Goal: Task Accomplishment & Management: Complete application form

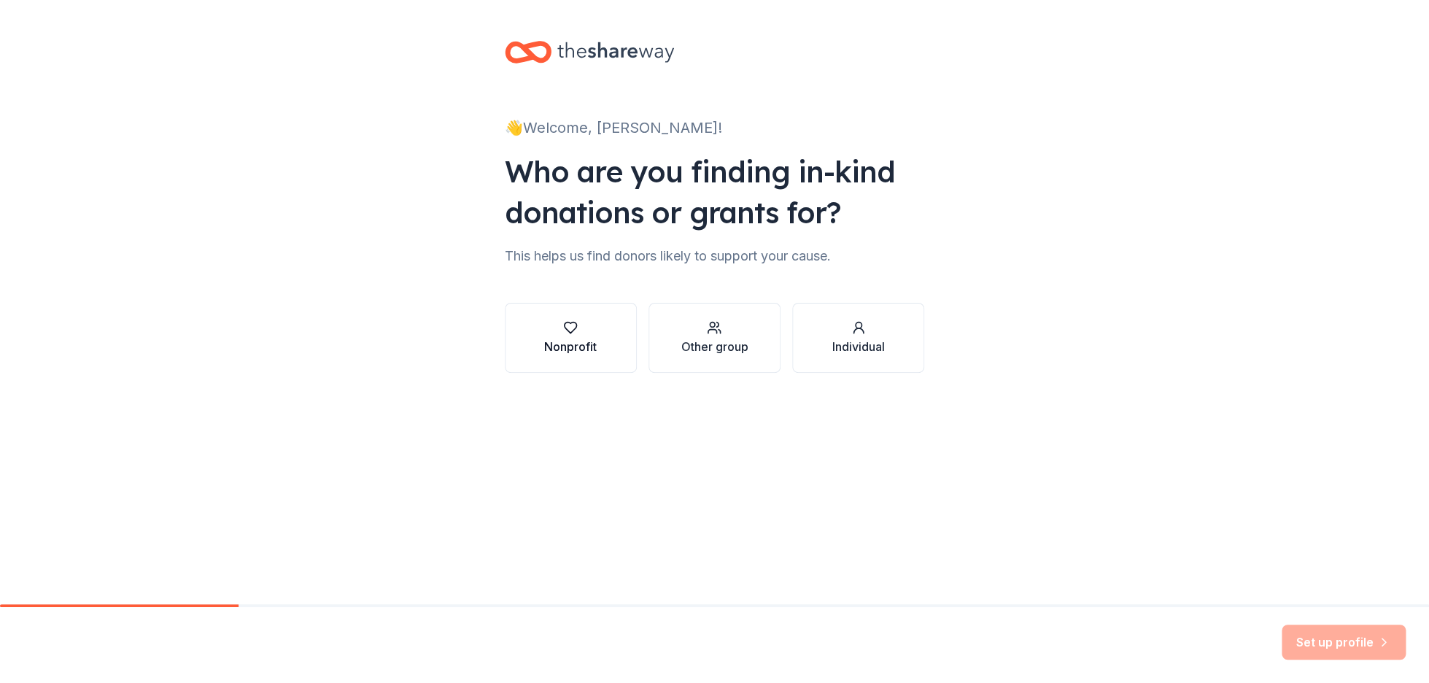
click at [558, 329] on div "button" at bounding box center [570, 327] width 53 height 15
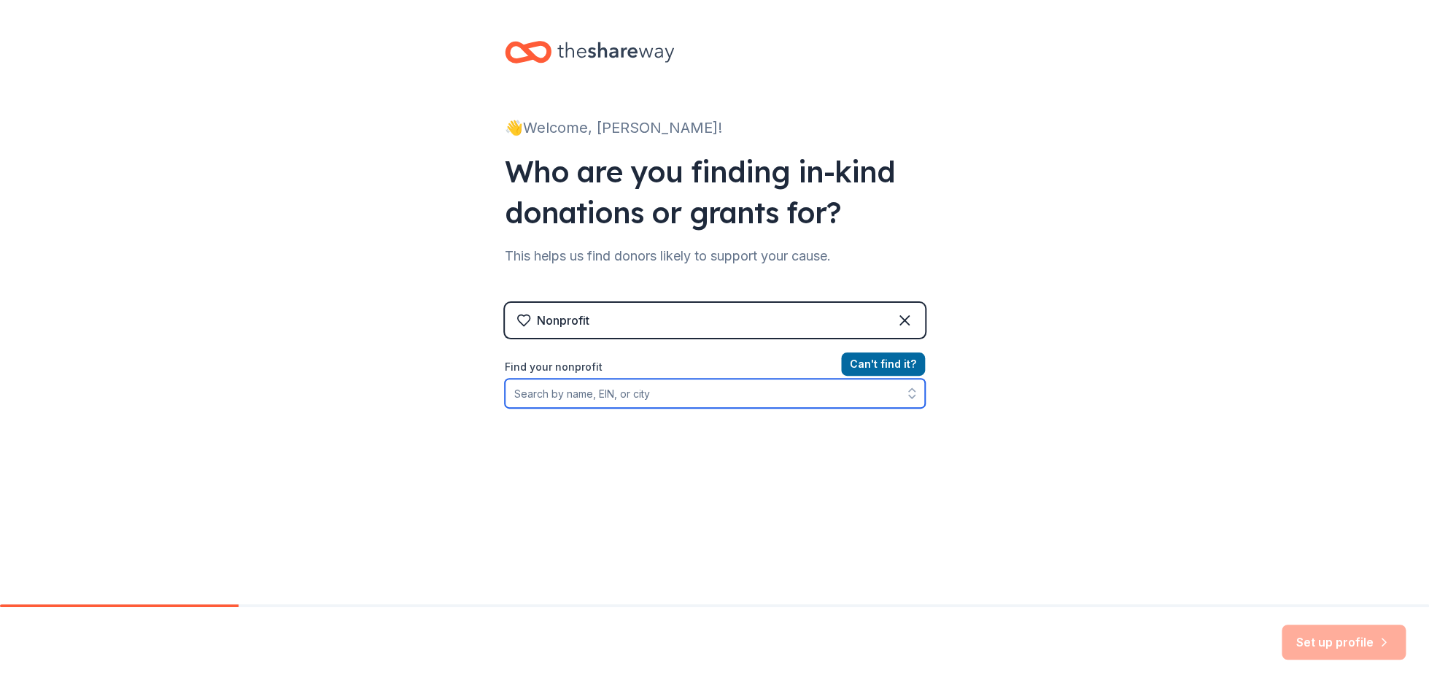
click at [566, 396] on input "Find your nonprofit" at bounding box center [715, 393] width 420 height 29
type input "[US_EMPLOYER_IDENTIFICATION_NUMBER]"
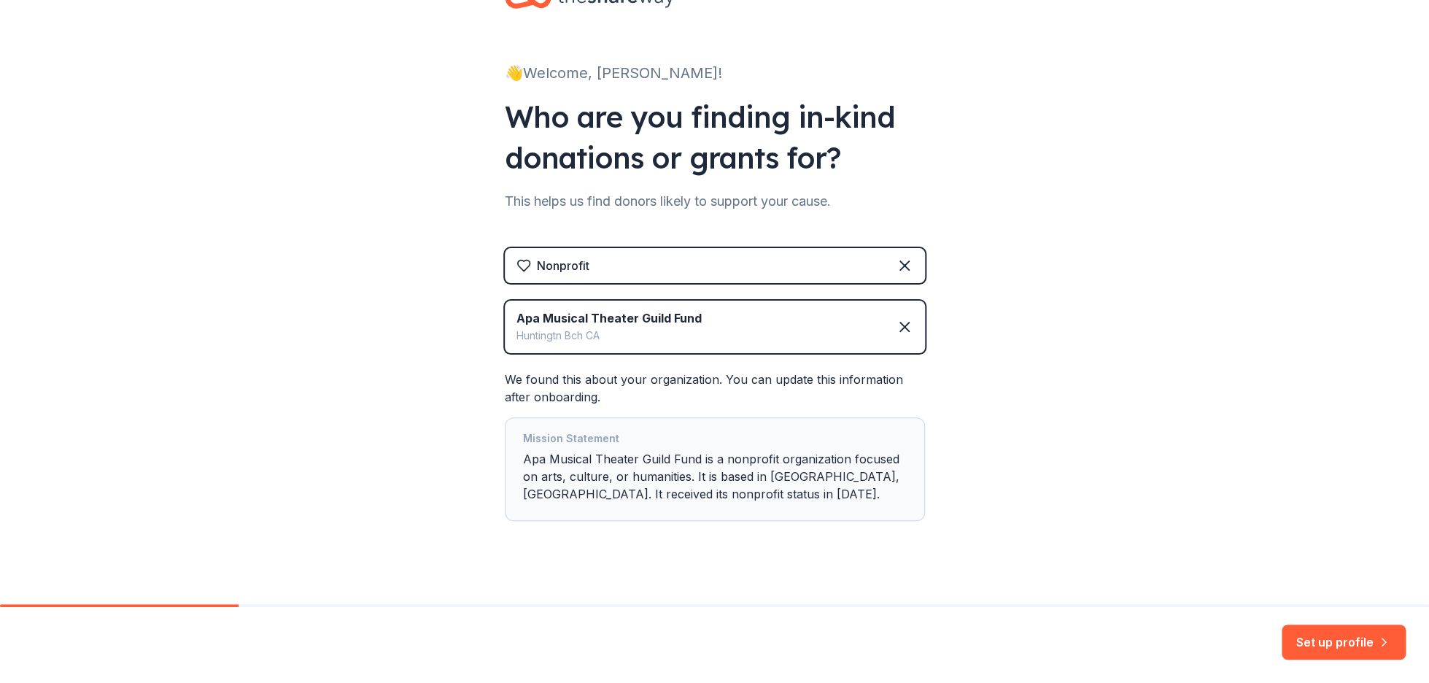
scroll to position [71, 0]
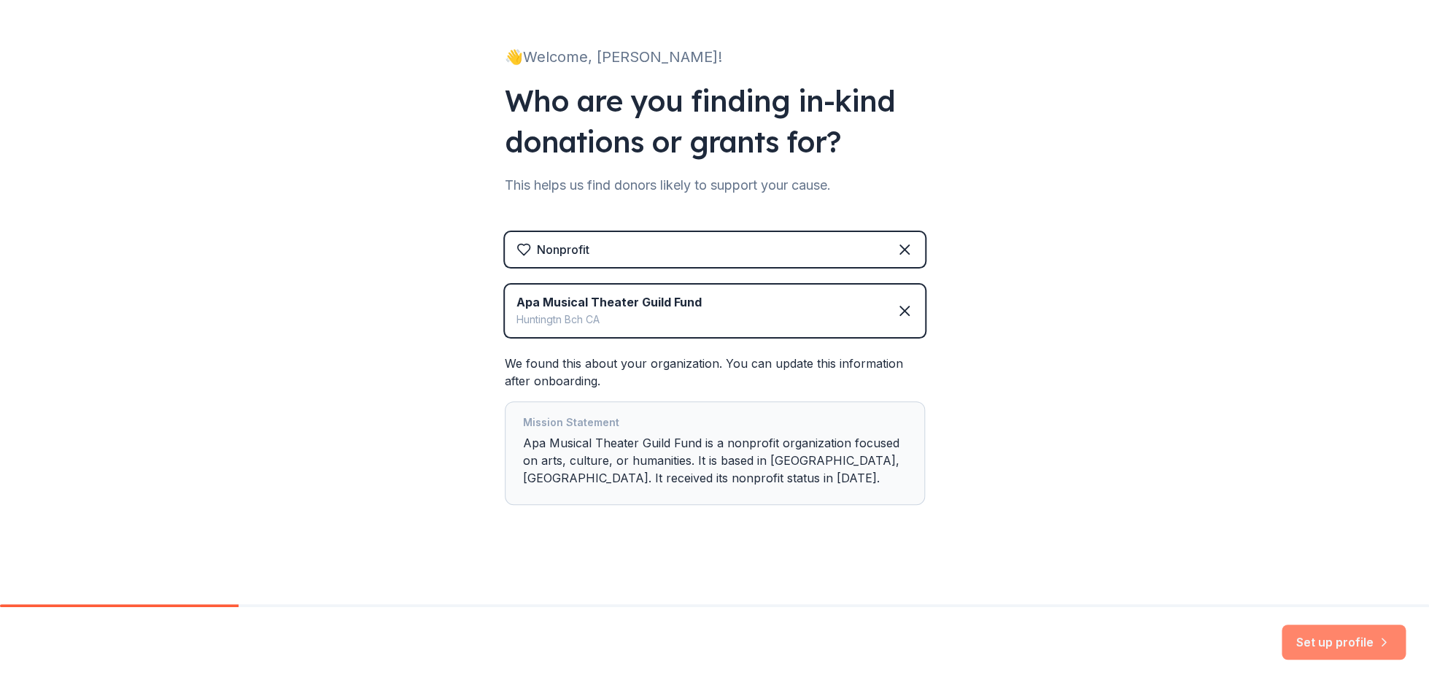
click at [1324, 646] on button "Set up profile" at bounding box center [1344, 642] width 124 height 35
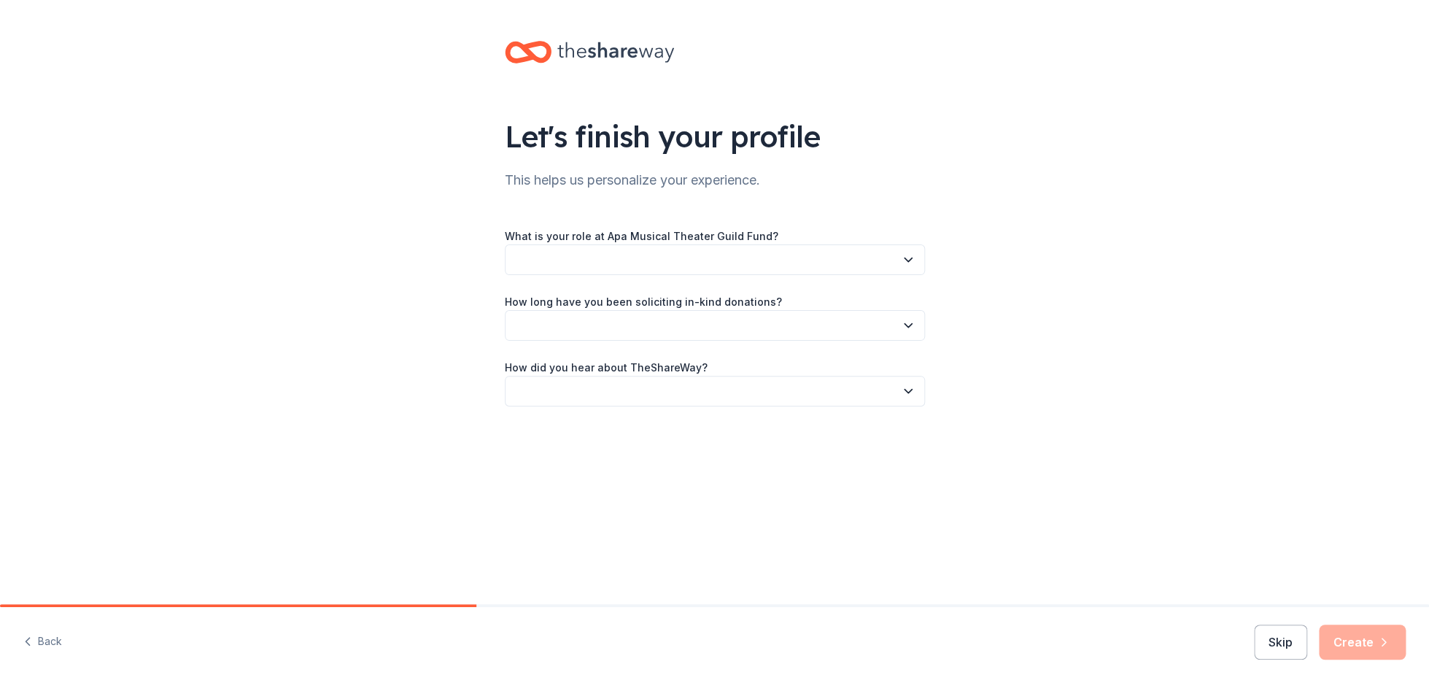
click at [909, 255] on icon "button" at bounding box center [908, 259] width 15 height 15
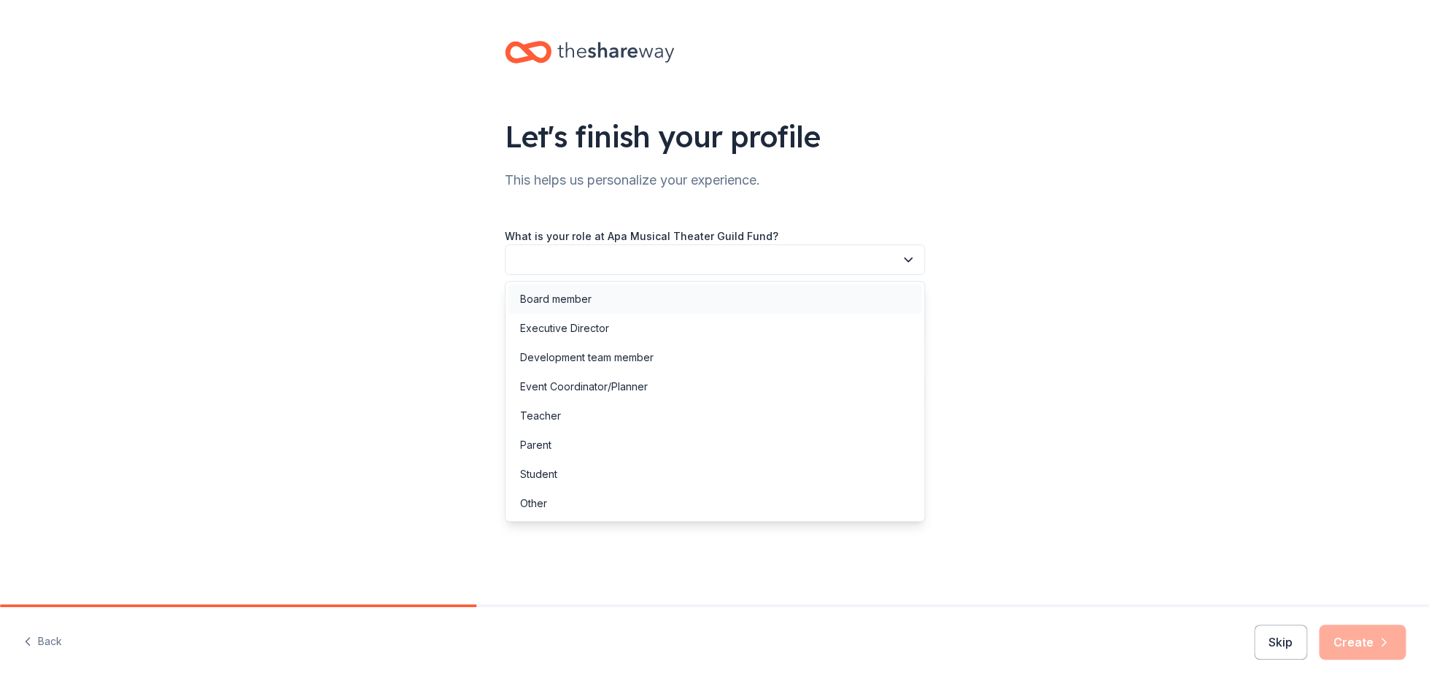
click at [708, 310] on div "Board member" at bounding box center [715, 299] width 413 height 29
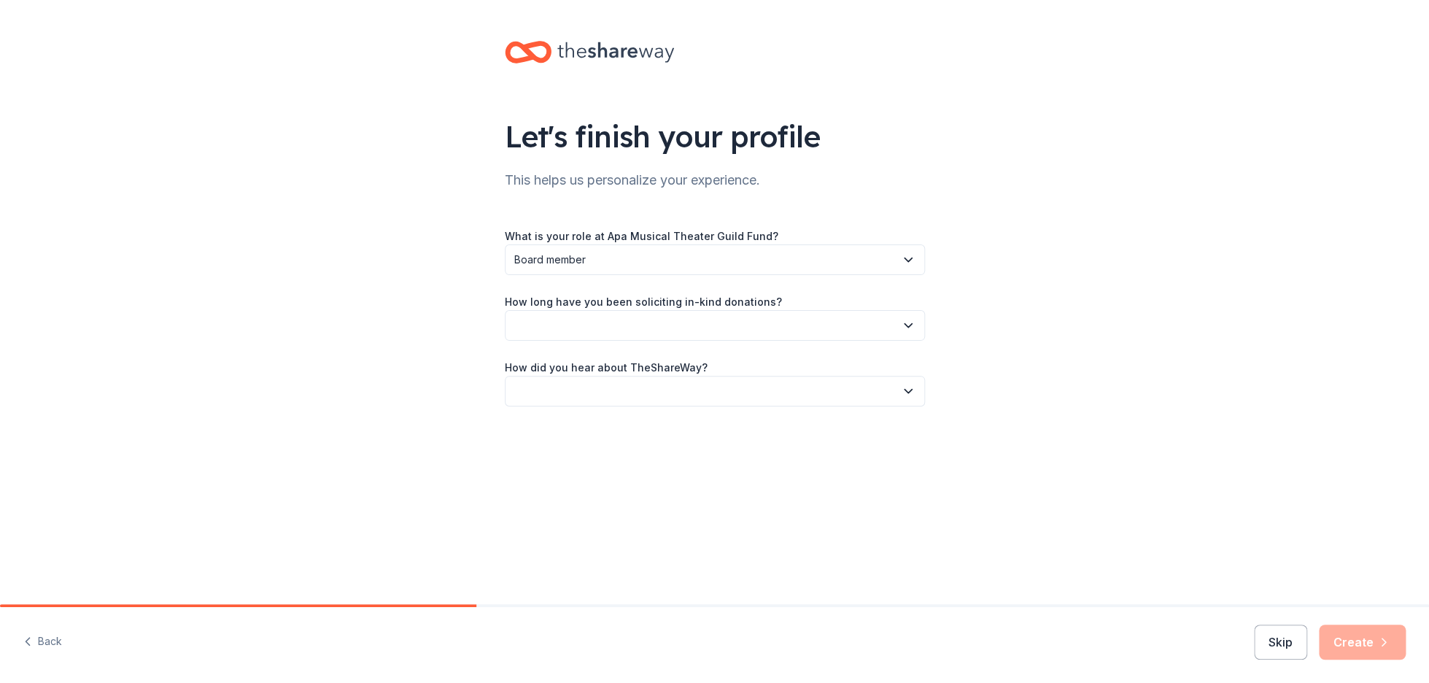
click at [703, 322] on button "button" at bounding box center [715, 325] width 420 height 31
click at [630, 397] on div "1 to 2 years" at bounding box center [715, 393] width 413 height 29
click at [630, 397] on button "button" at bounding box center [715, 391] width 420 height 31
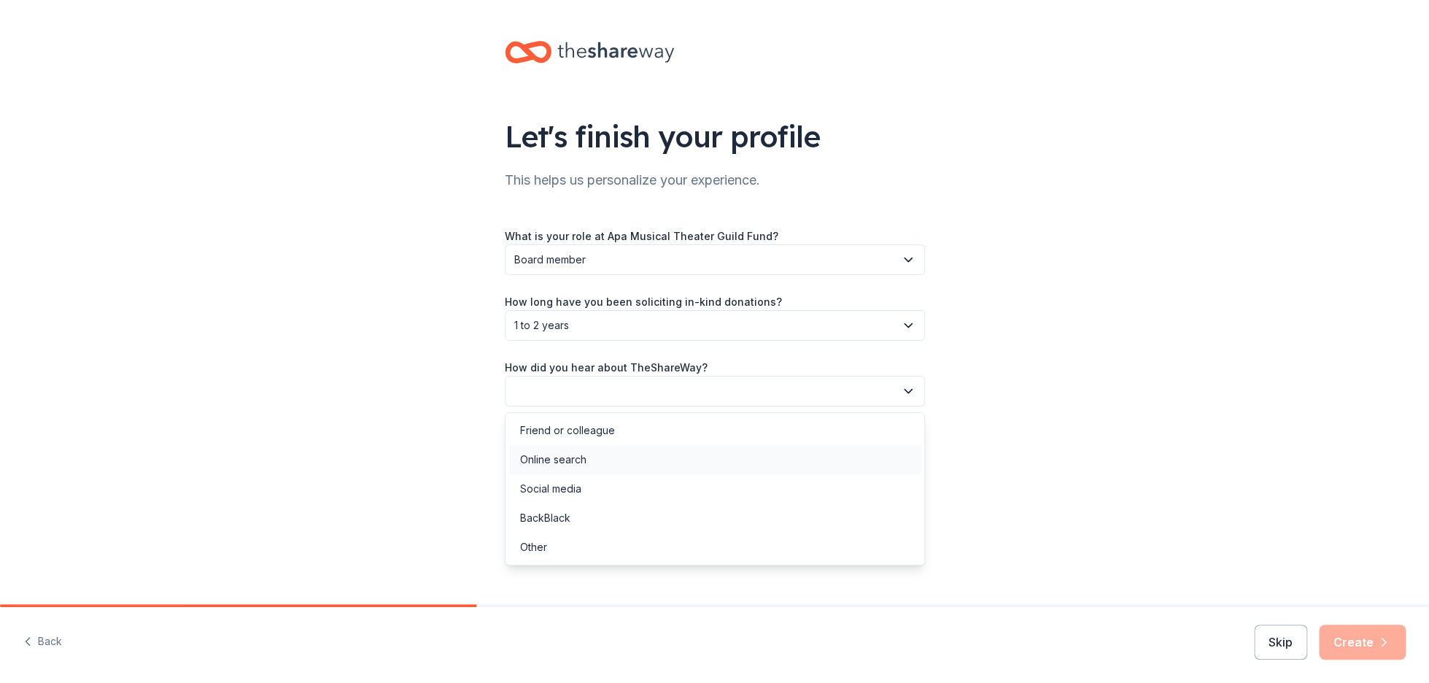
click at [588, 457] on div "Online search" at bounding box center [715, 459] width 413 height 29
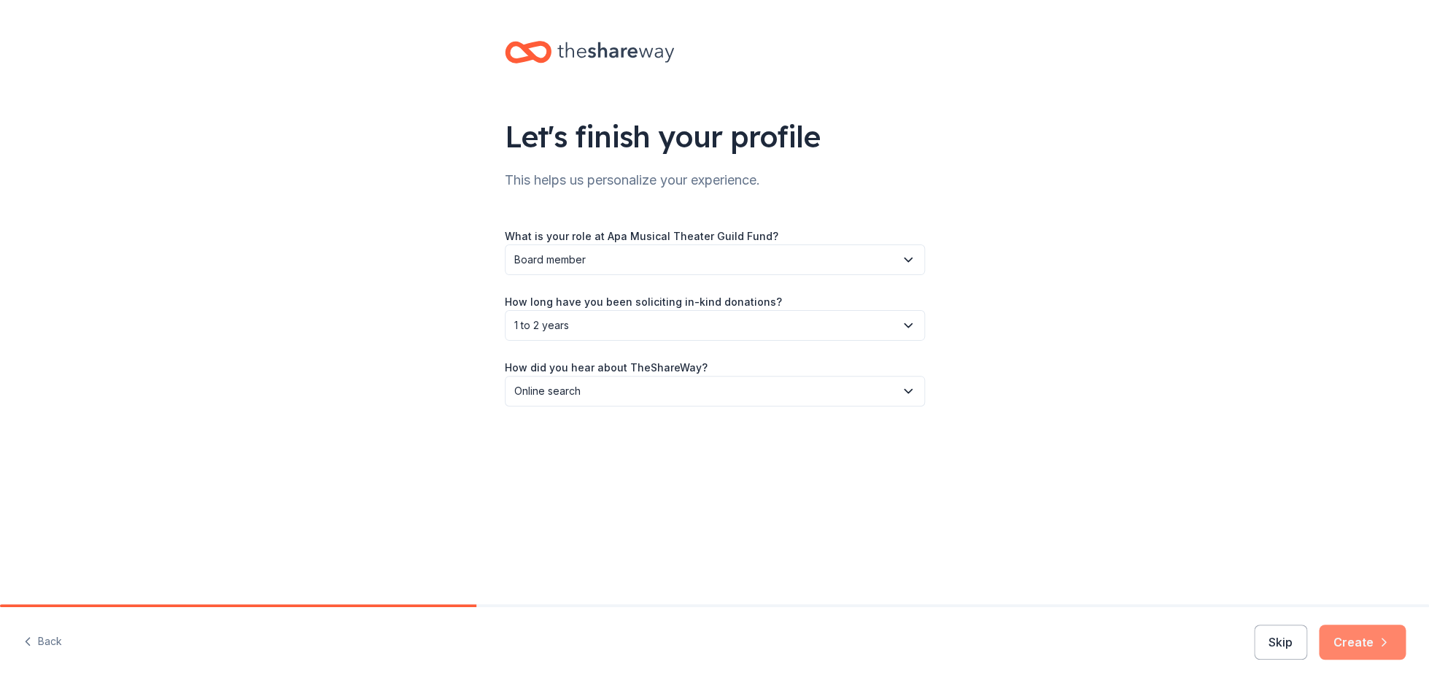
click at [1358, 631] on button "Create" at bounding box center [1362, 642] width 87 height 35
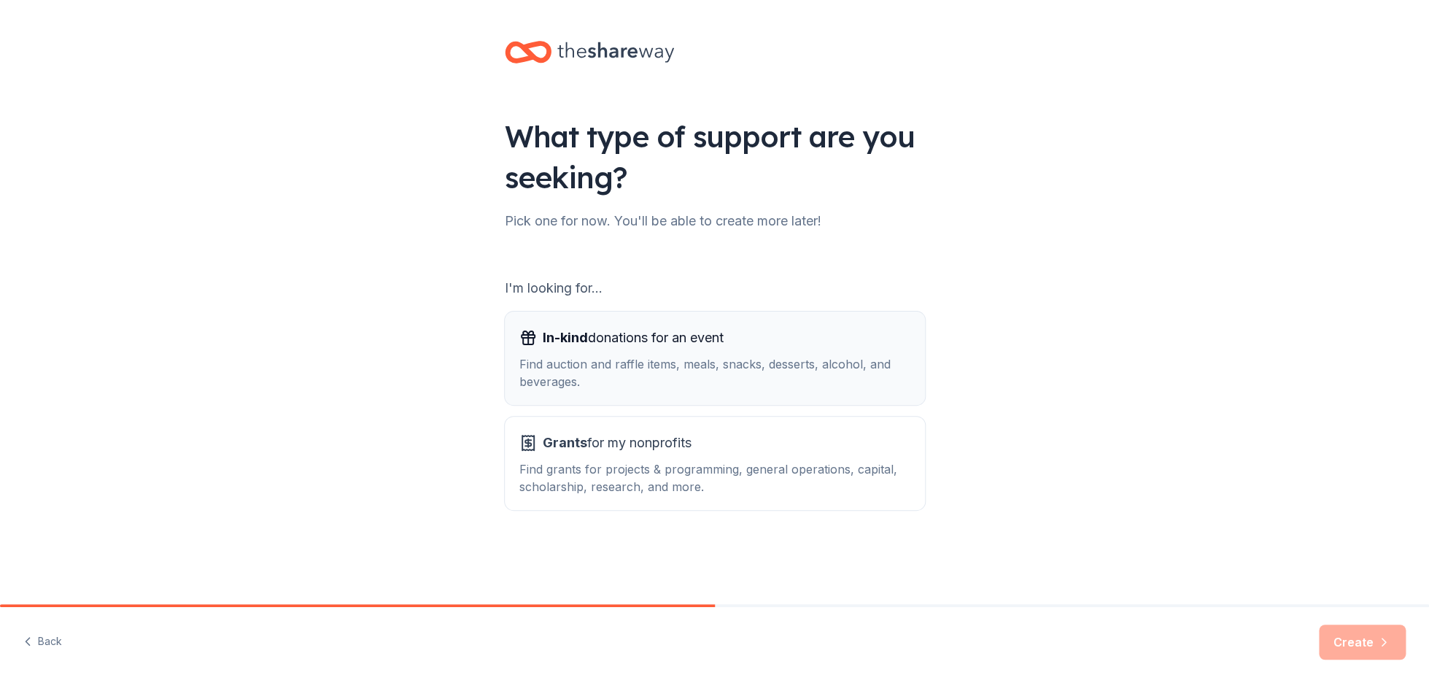
click at [687, 353] on div "In-kind donations for an event Find auction and raffle items, meals, snacks, de…" at bounding box center [714, 358] width 391 height 64
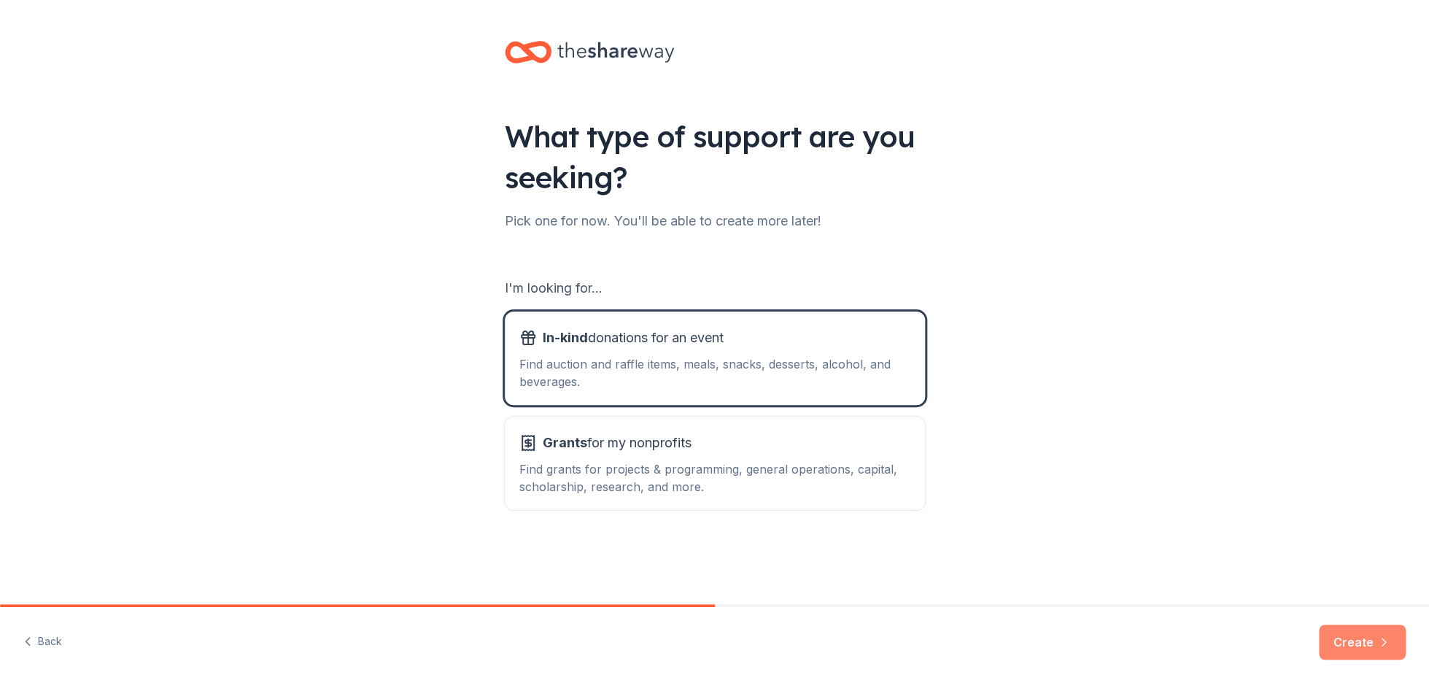
click at [1354, 637] on button "Create" at bounding box center [1362, 642] width 87 height 35
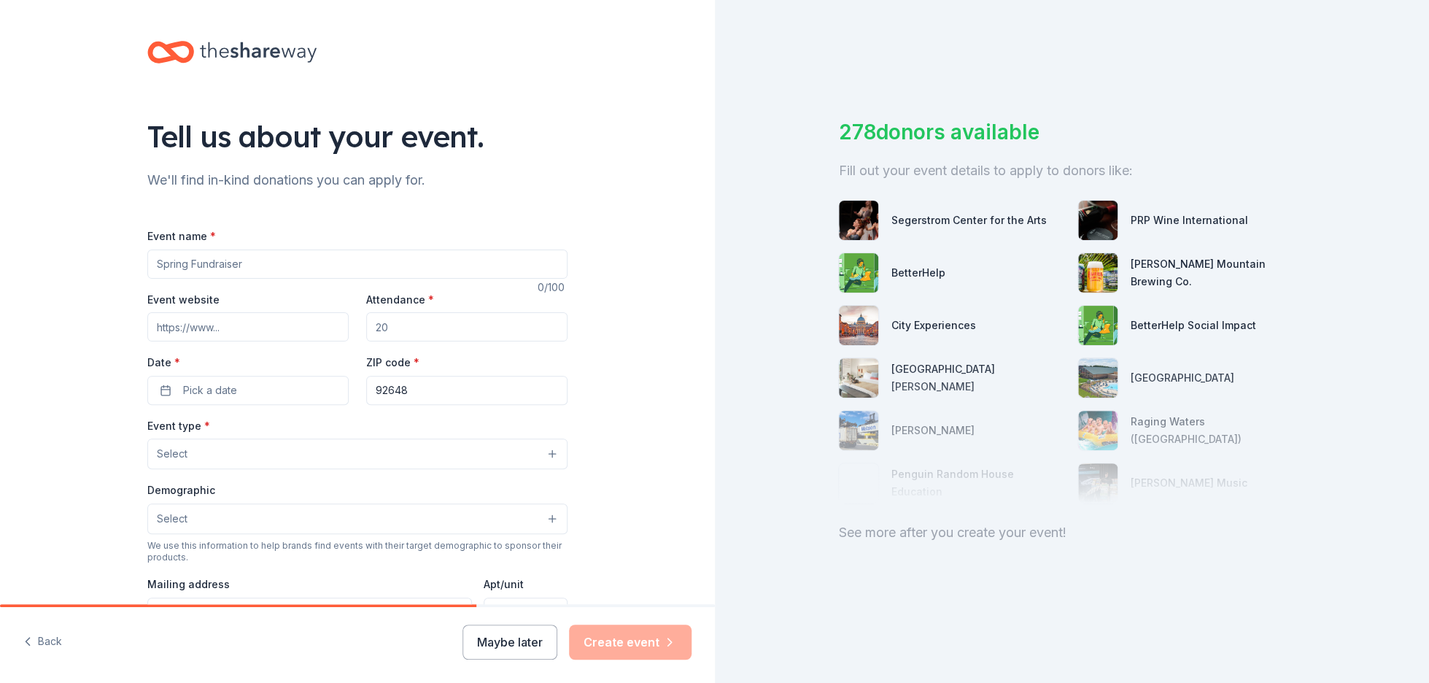
click at [183, 256] on input "Event name *" at bounding box center [357, 264] width 420 height 29
type input "WFundraiser"
click at [412, 321] on input "Attendance *" at bounding box center [466, 326] width 201 height 29
click at [410, 320] on input "Attendance *" at bounding box center [466, 326] width 201 height 29
type input "500"
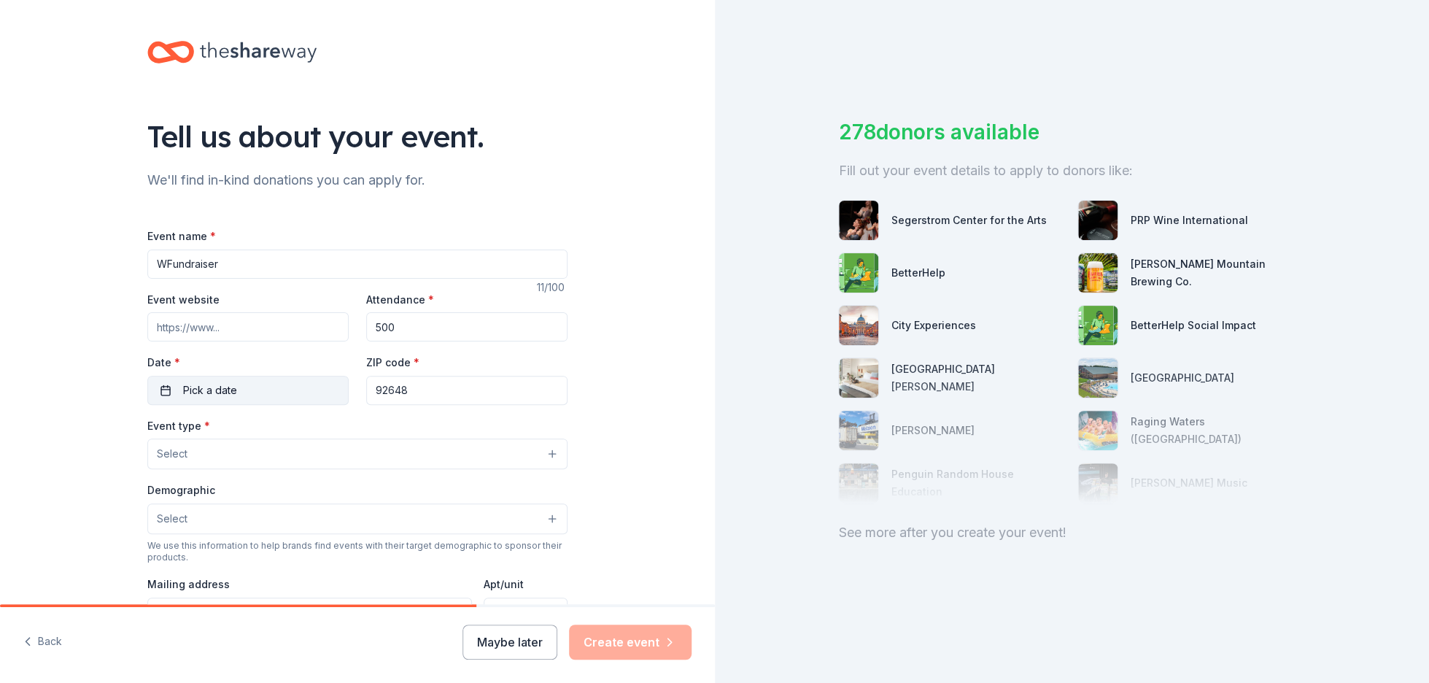
click at [244, 390] on button "Pick a date" at bounding box center [247, 390] width 201 height 29
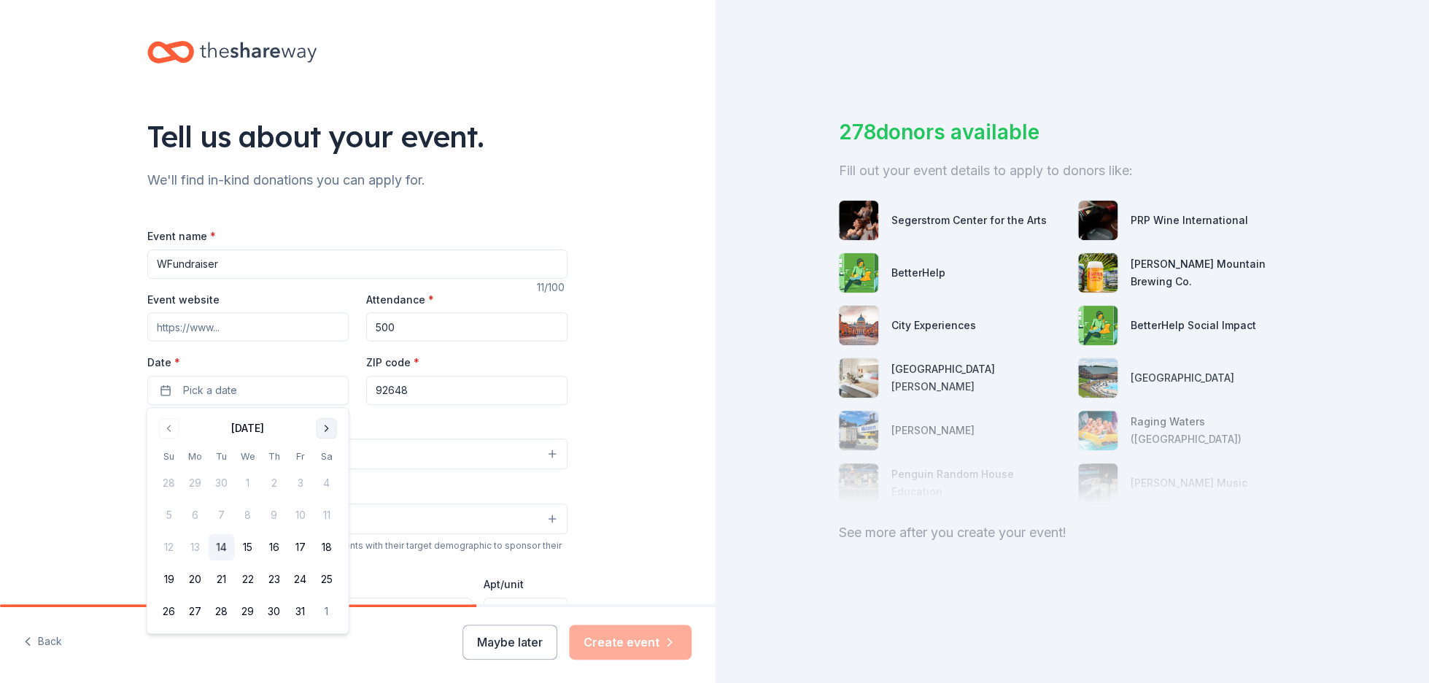
click at [323, 425] on button "Go to next month" at bounding box center [327, 428] width 20 height 20
click at [301, 518] on button "9" at bounding box center [300, 515] width 26 height 26
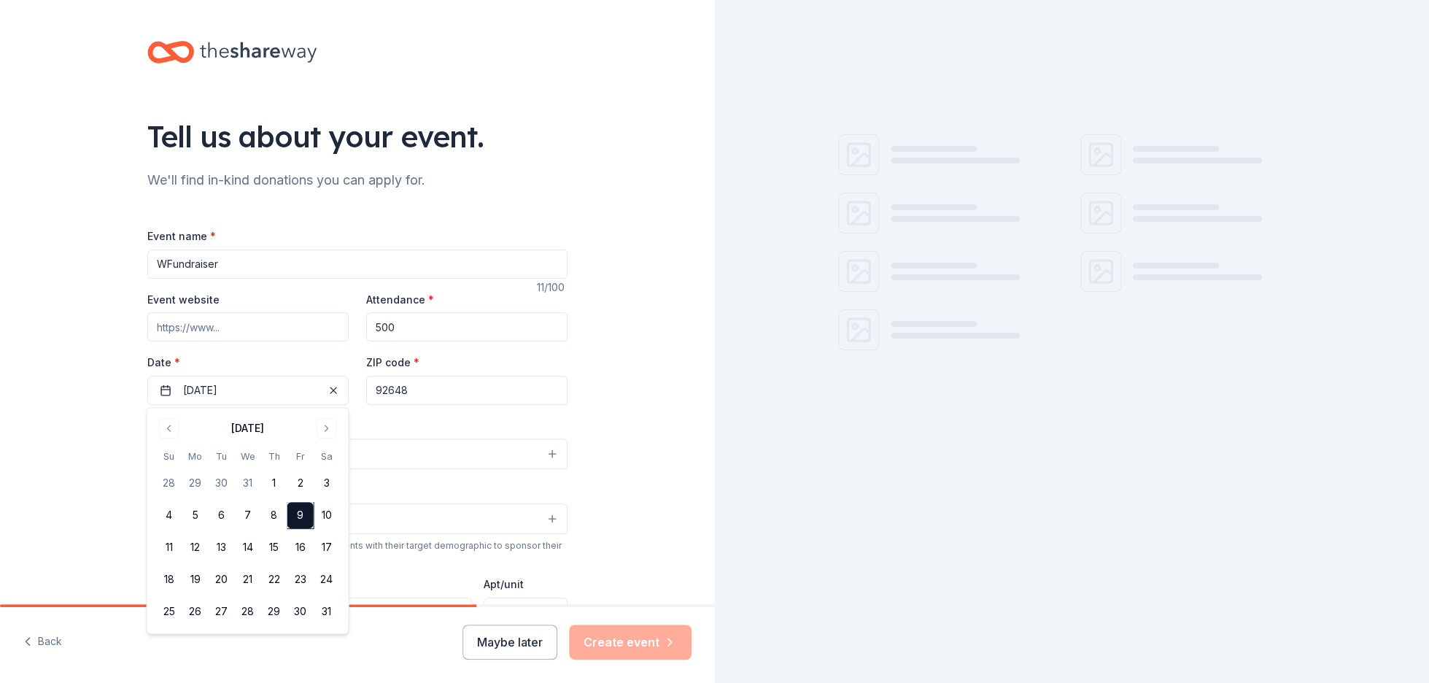
click at [463, 420] on div "Event type * Select" at bounding box center [357, 443] width 420 height 53
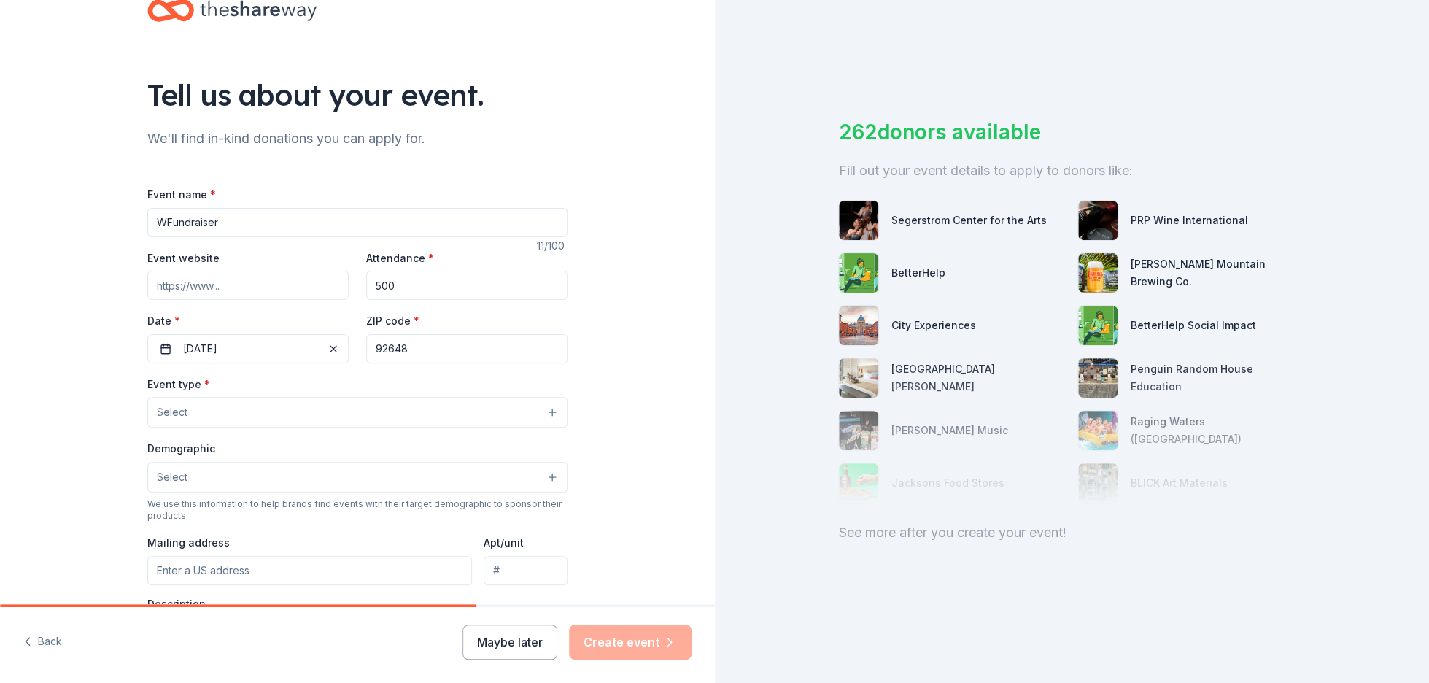
scroll to position [47, 0]
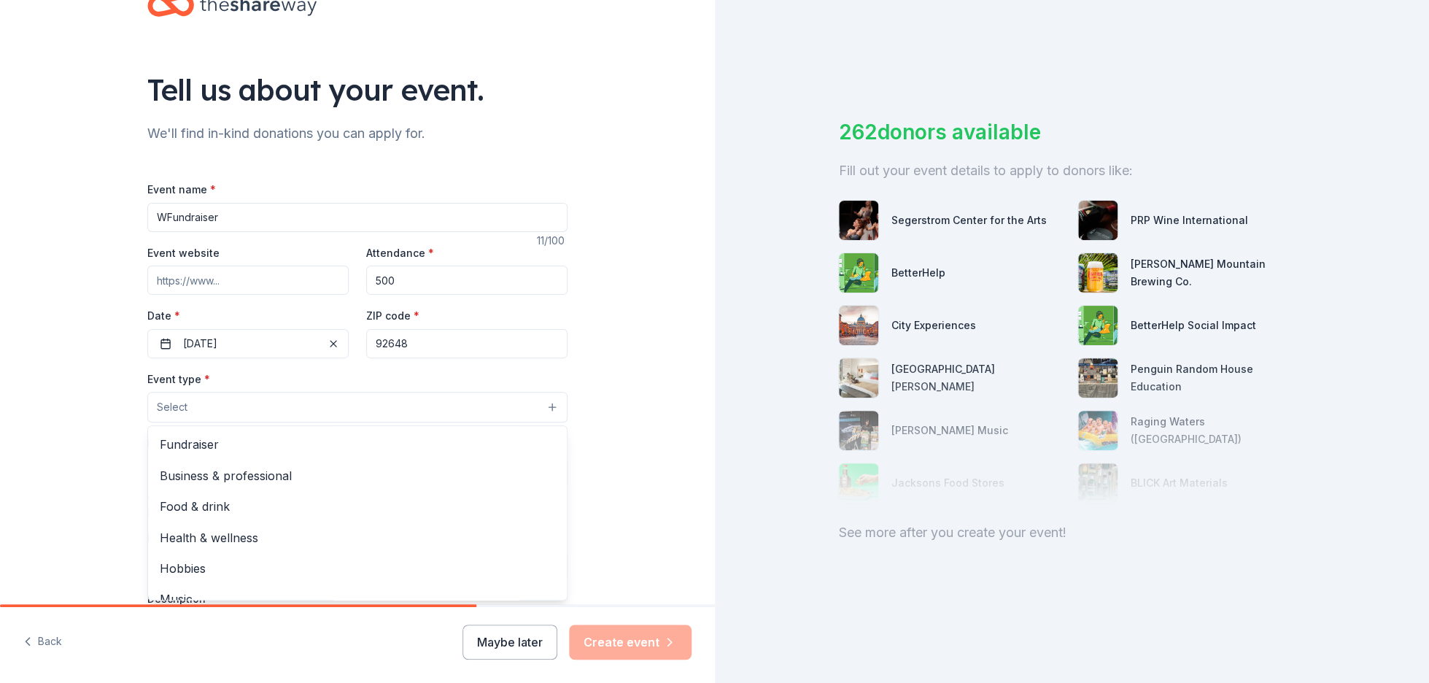
click at [460, 412] on button "Select" at bounding box center [357, 407] width 420 height 31
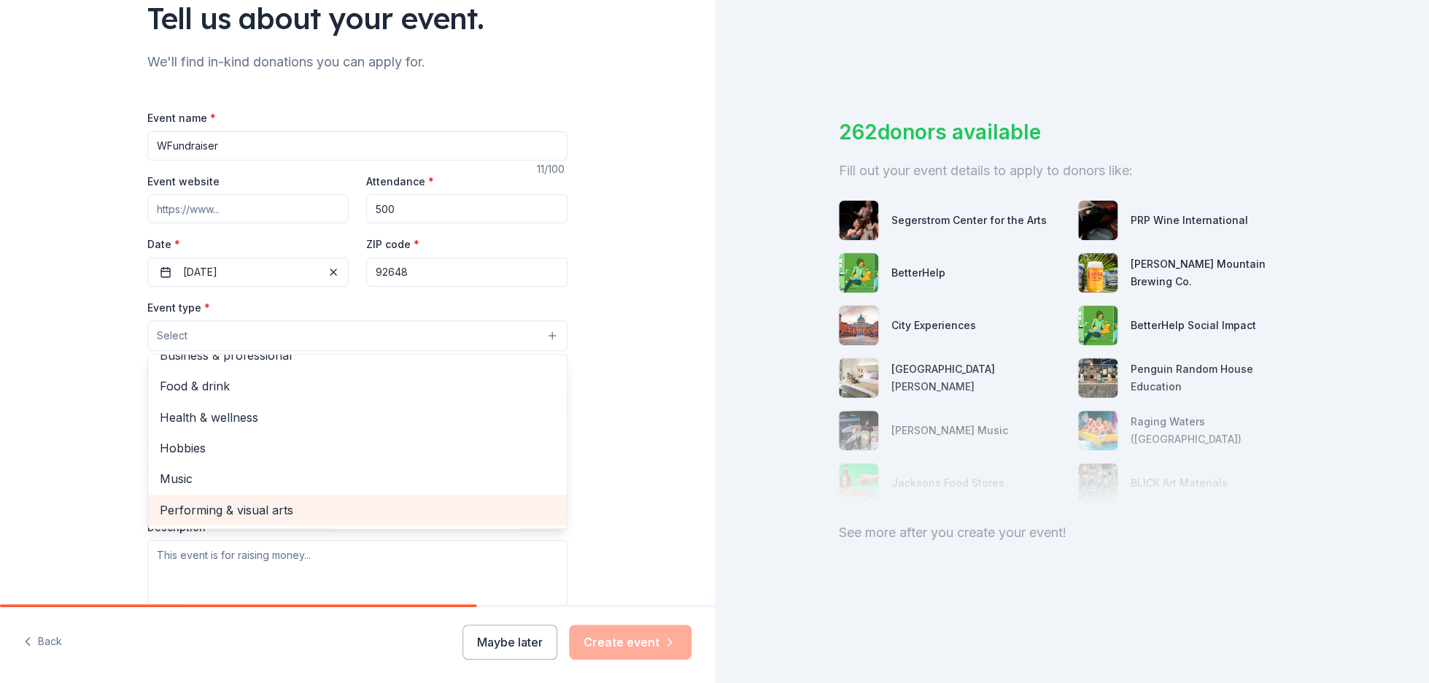
scroll to position [112, 0]
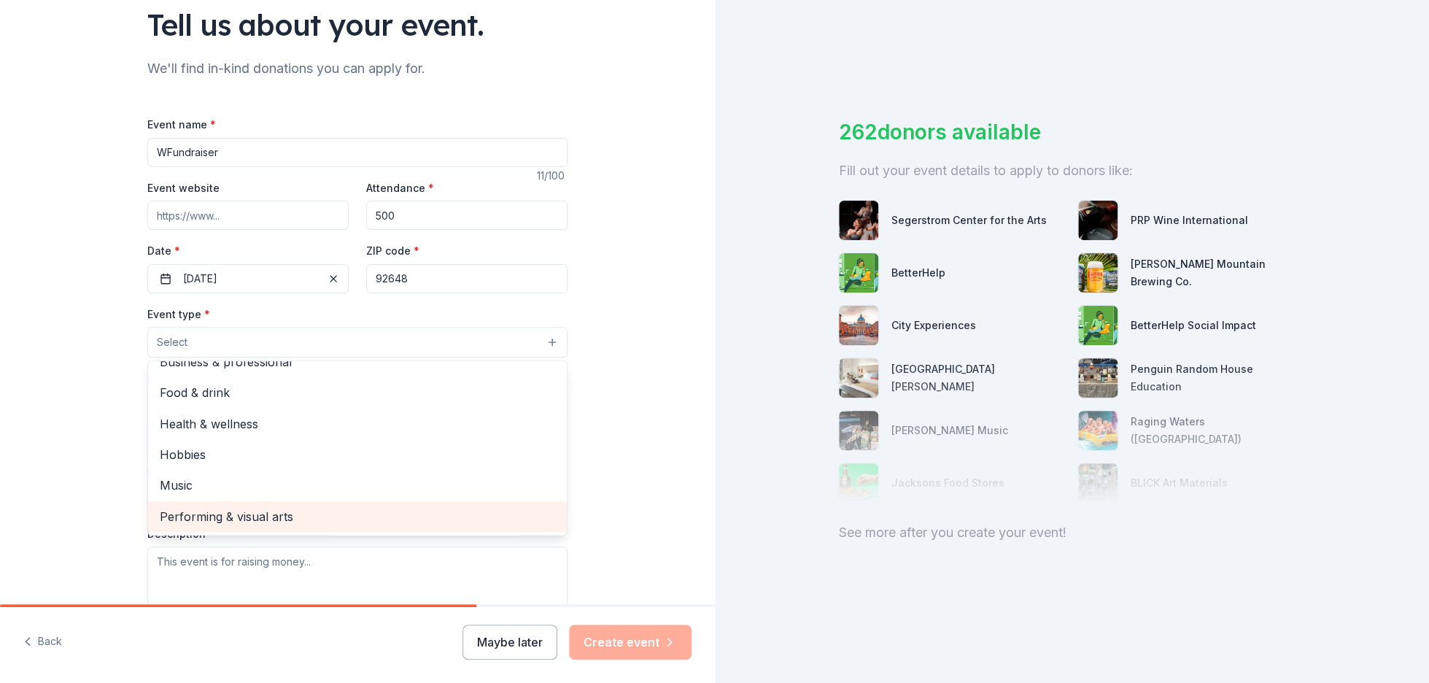
click at [349, 513] on span "Performing & visual arts" at bounding box center [357, 516] width 395 height 19
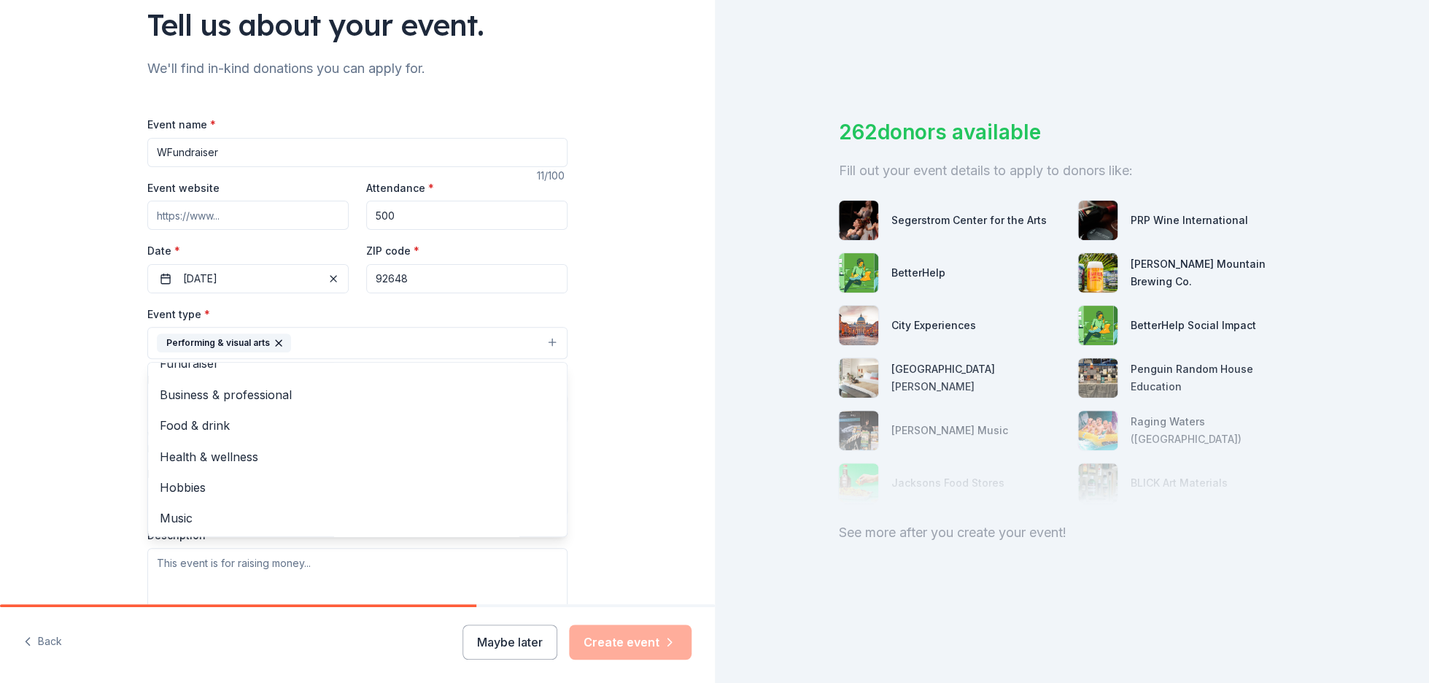
click at [674, 474] on div "Tell us about your event. We'll find in-kind donations you can apply for. Event…" at bounding box center [357, 374] width 715 height 973
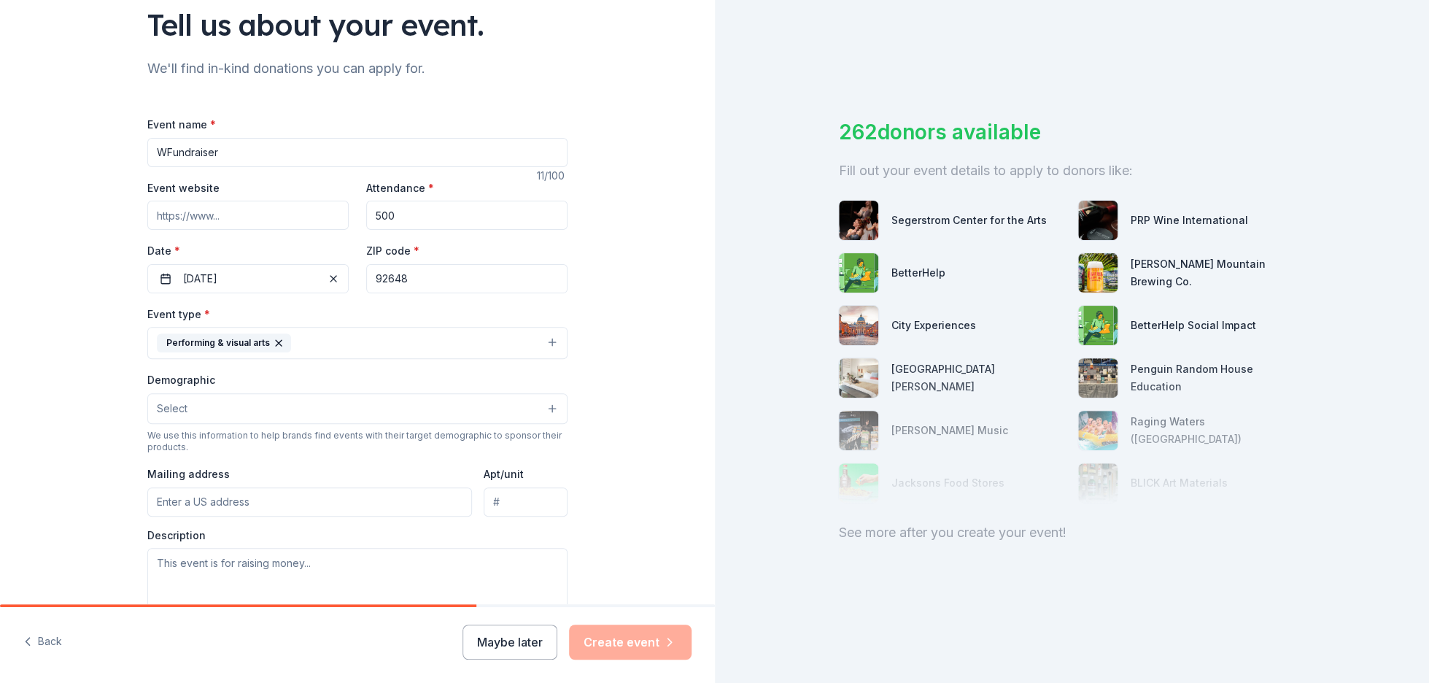
click at [290, 397] on button "Select" at bounding box center [357, 408] width 420 height 31
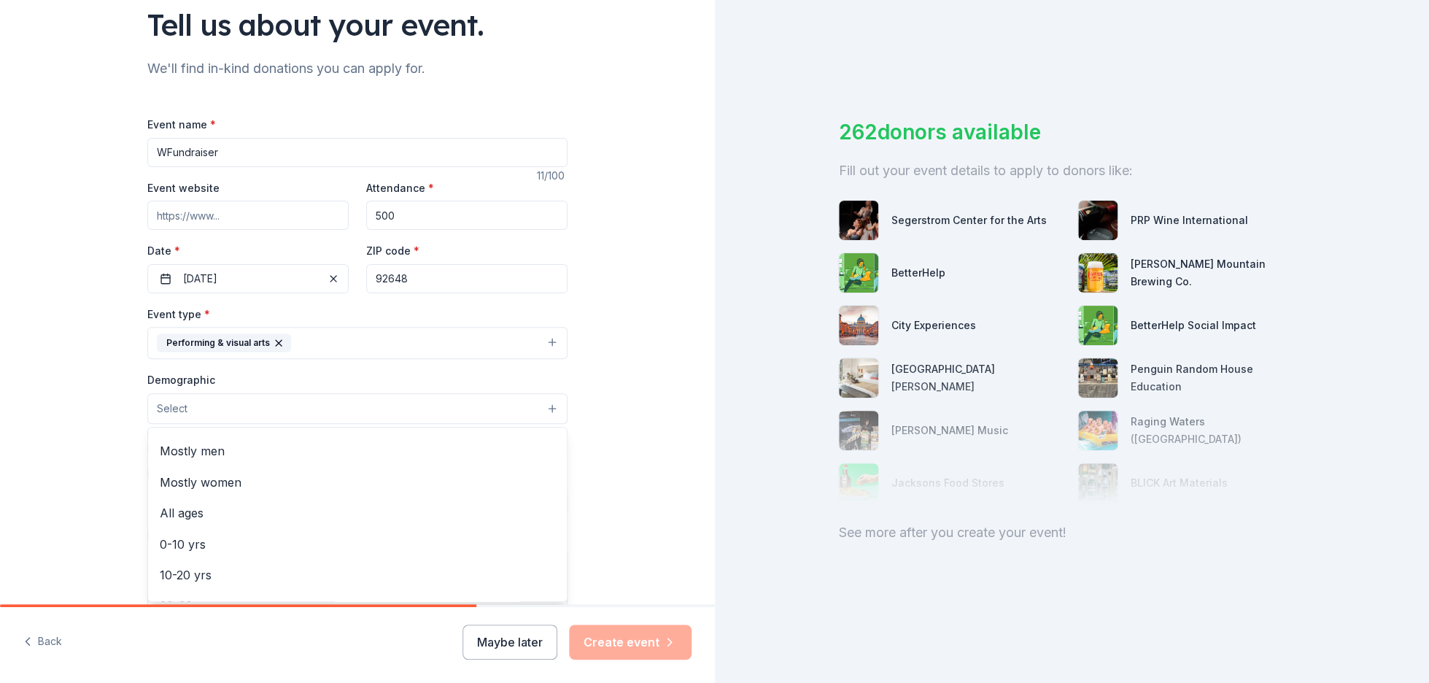
scroll to position [0, 0]
click at [269, 437] on span "All genders" at bounding box center [357, 445] width 395 height 19
click at [308, 405] on button "All genders" at bounding box center [357, 409] width 420 height 32
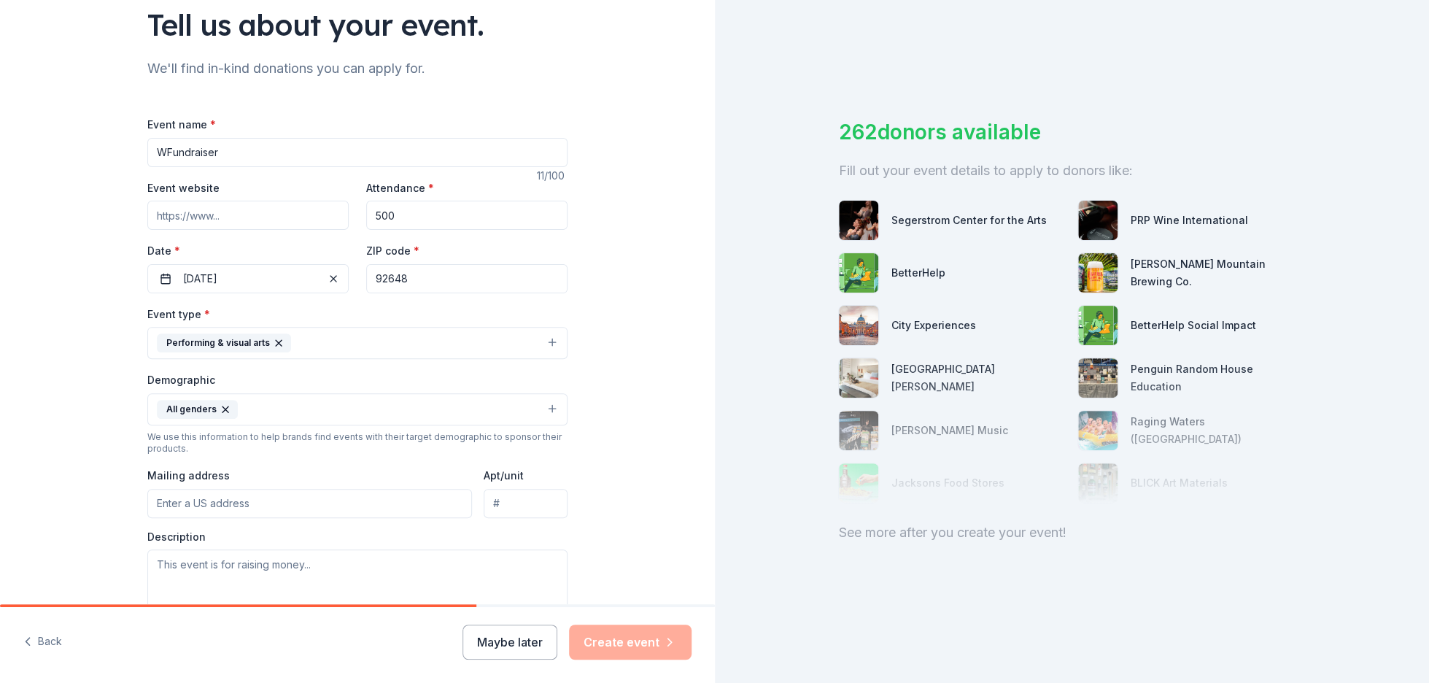
click at [511, 405] on button "All genders" at bounding box center [357, 409] width 420 height 32
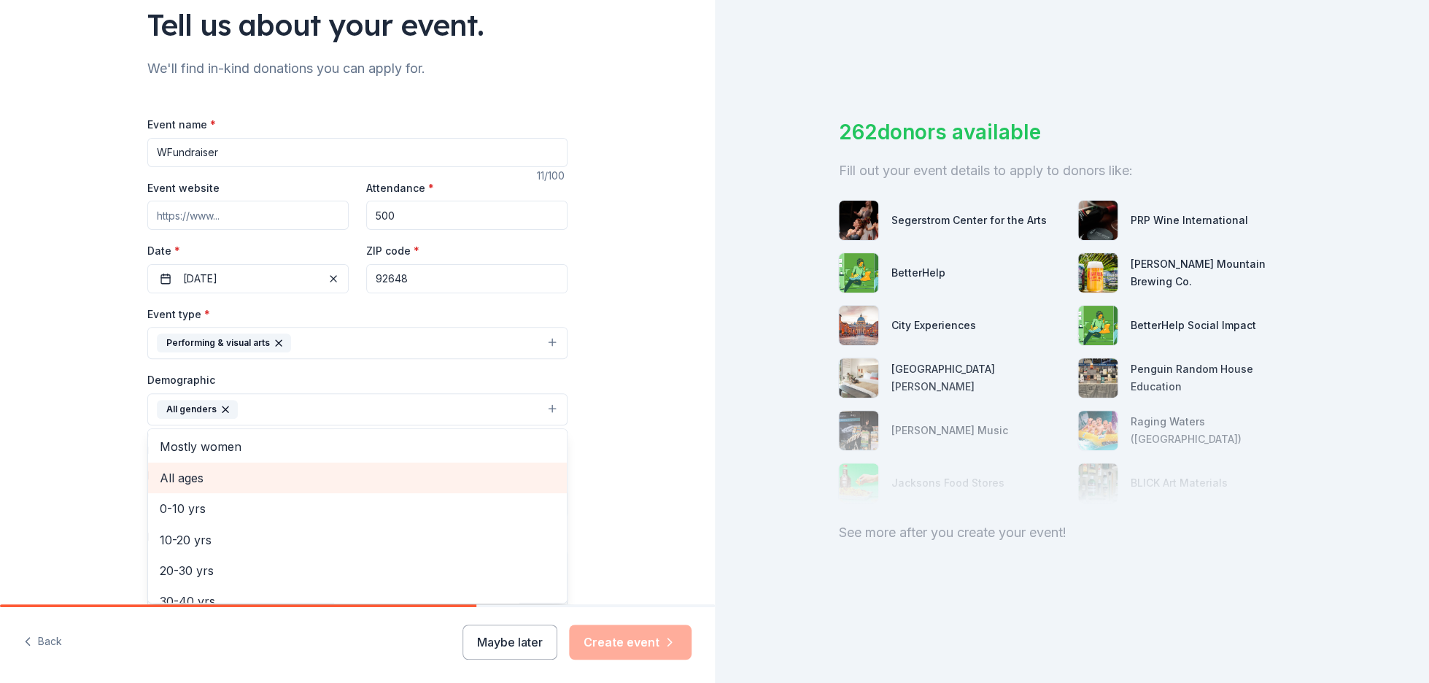
scroll to position [30, 0]
click at [234, 473] on span "All ages" at bounding box center [357, 479] width 395 height 19
click at [486, 339] on div "Event type * Performing & visual arts Demographic All genders All ages Mostly m…" at bounding box center [357, 460] width 420 height 310
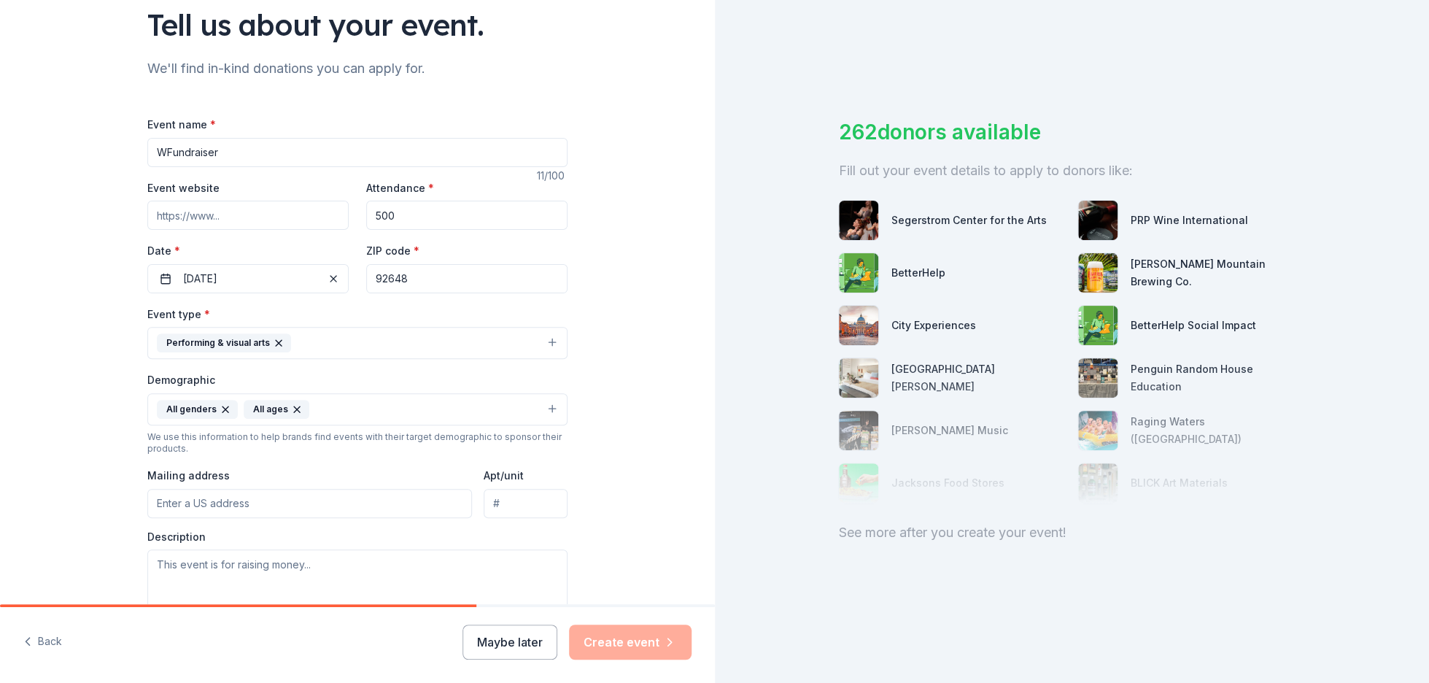
click at [553, 336] on button "Performing & visual arts" at bounding box center [357, 343] width 420 height 32
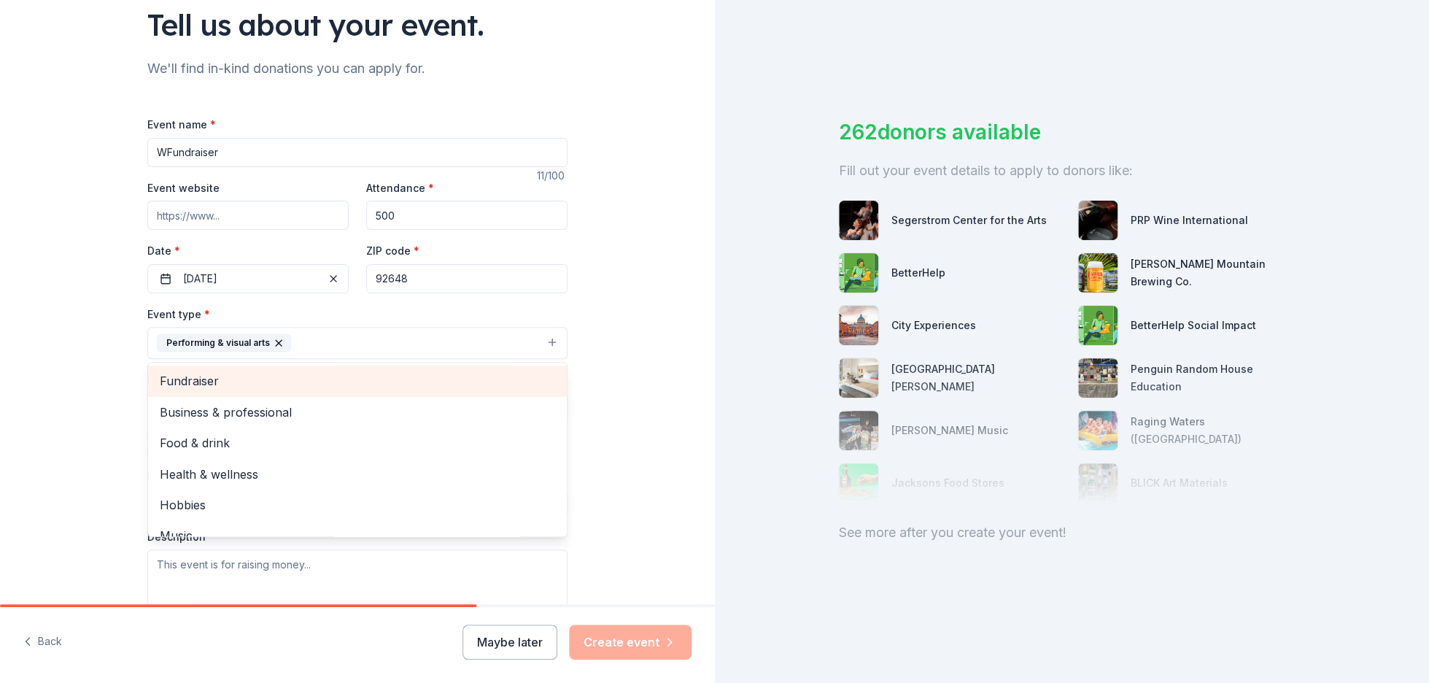
click at [396, 370] on div "Fundraiser" at bounding box center [357, 381] width 419 height 31
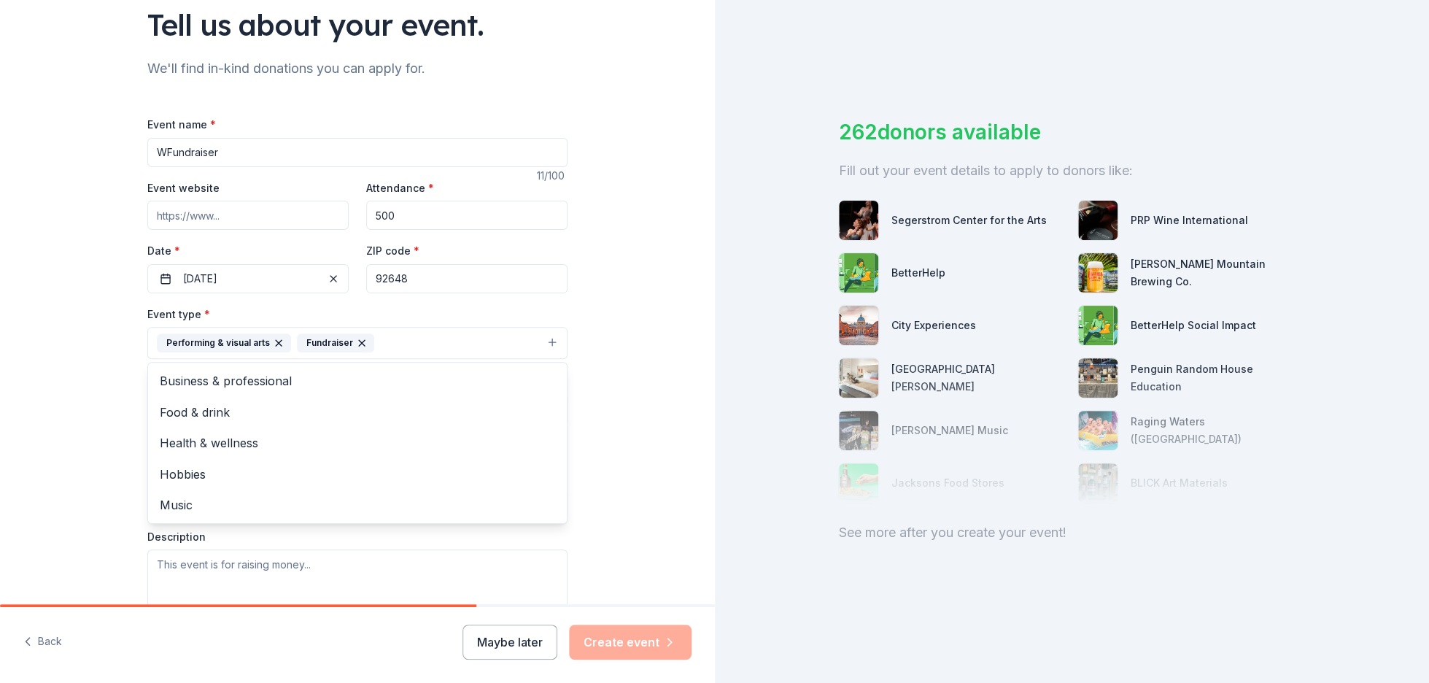
click at [620, 435] on div "Tell us about your event. We'll find in-kind donations you can apply for. Event…" at bounding box center [357, 375] width 715 height 974
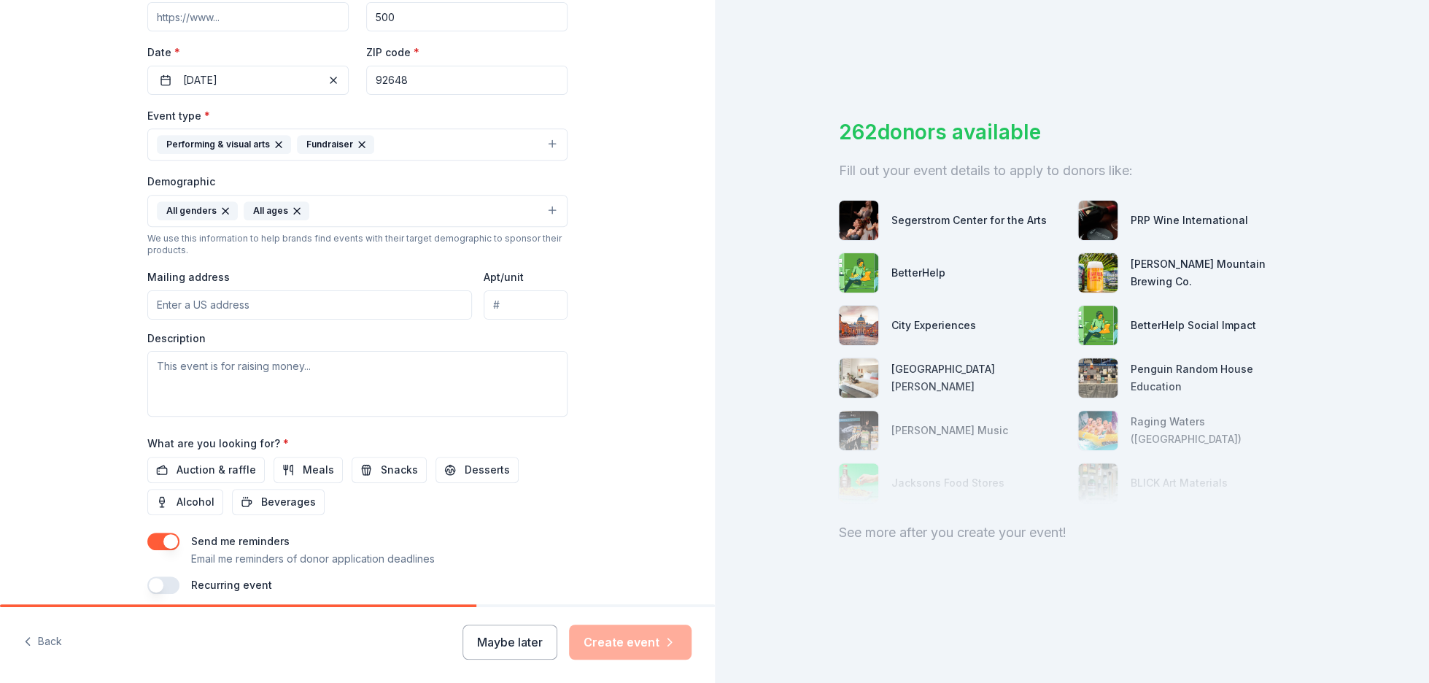
scroll to position [304, 0]
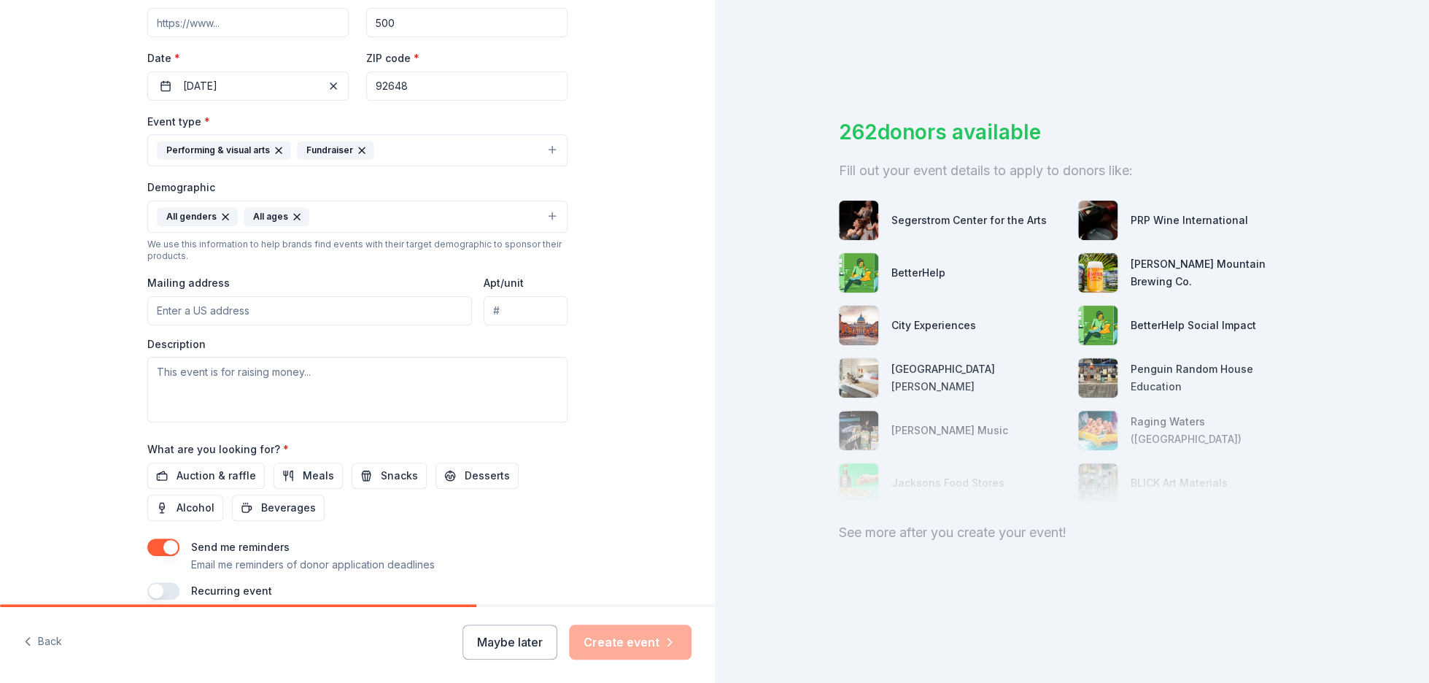
click at [218, 301] on input "Mailing address" at bounding box center [309, 310] width 325 height 29
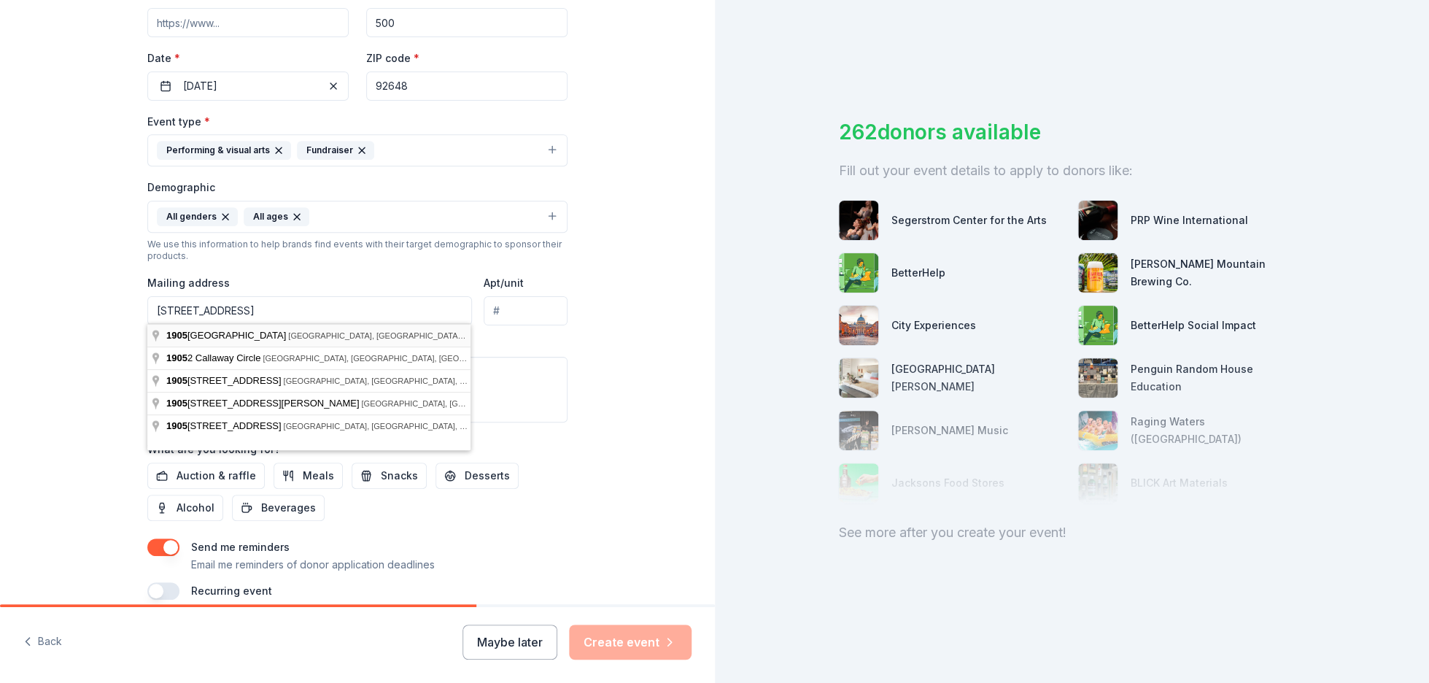
type input "[STREET_ADDRESS]"
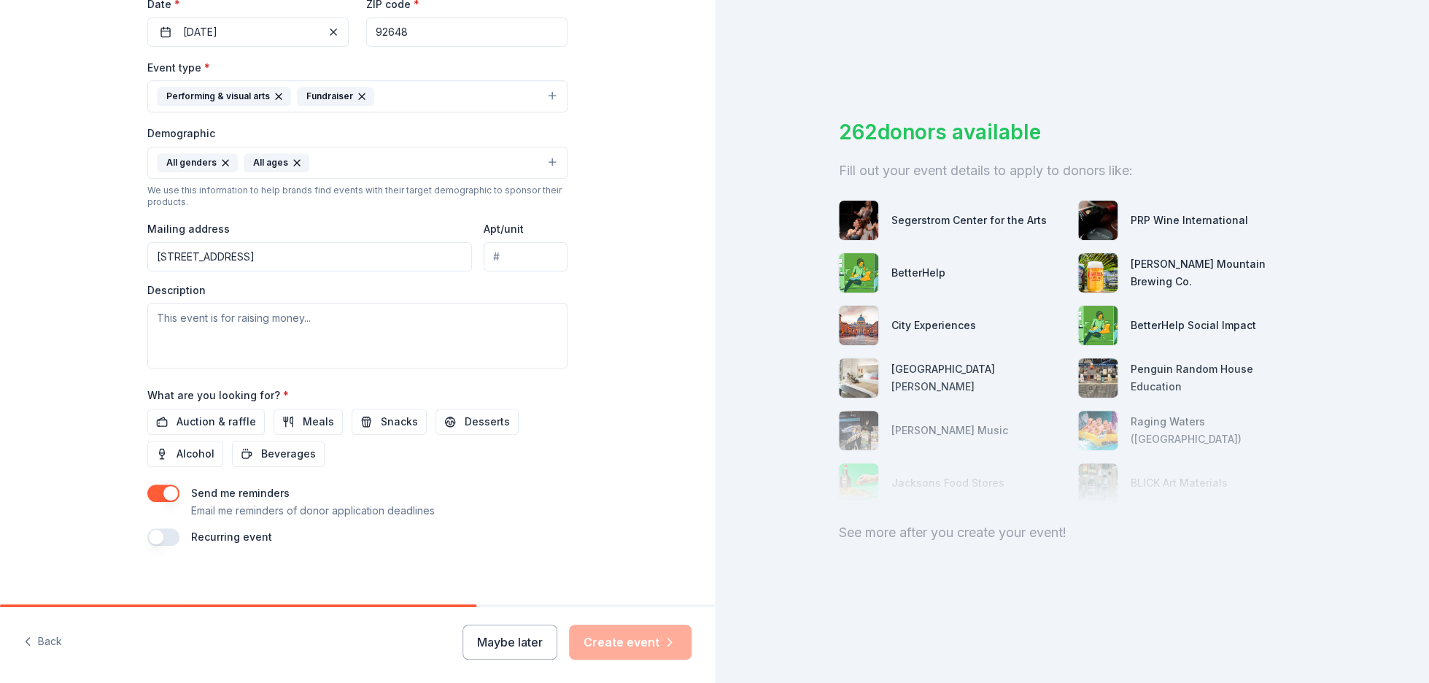
scroll to position [368, 0]
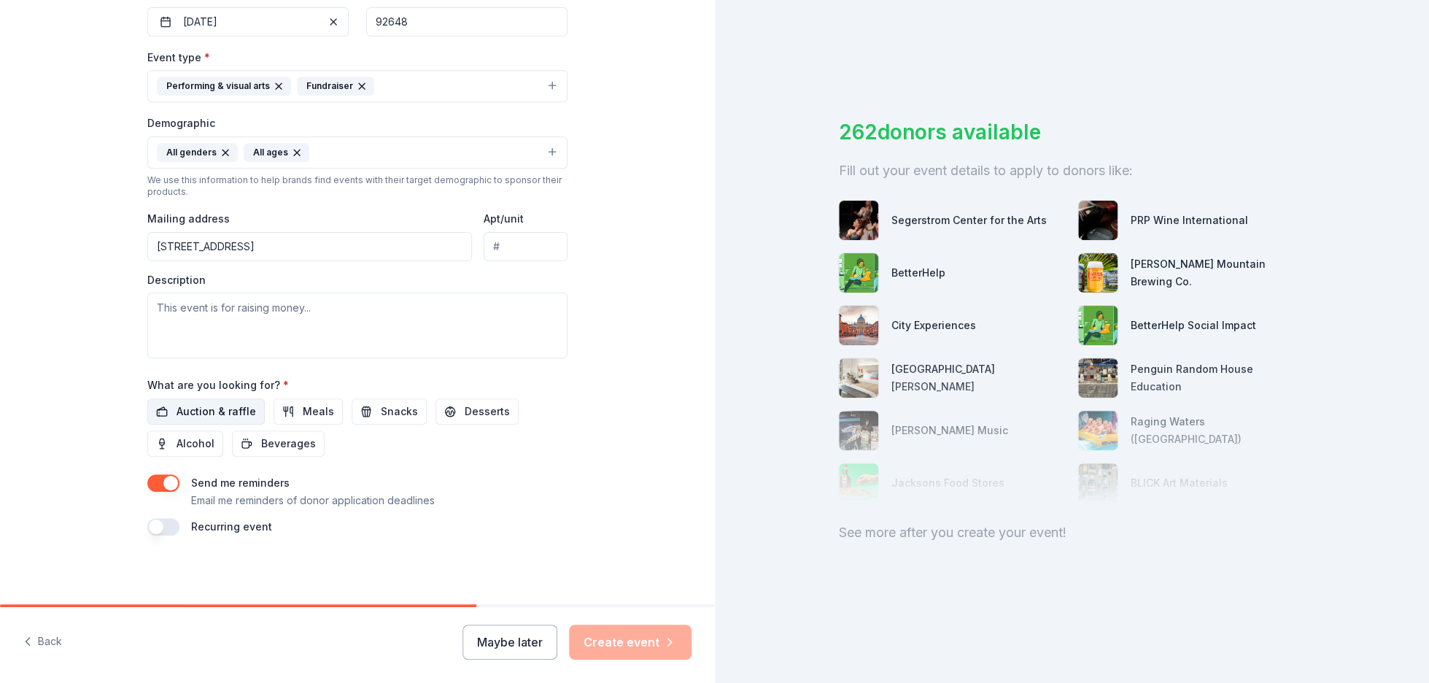
click at [200, 414] on span "Auction & raffle" at bounding box center [217, 412] width 80 height 18
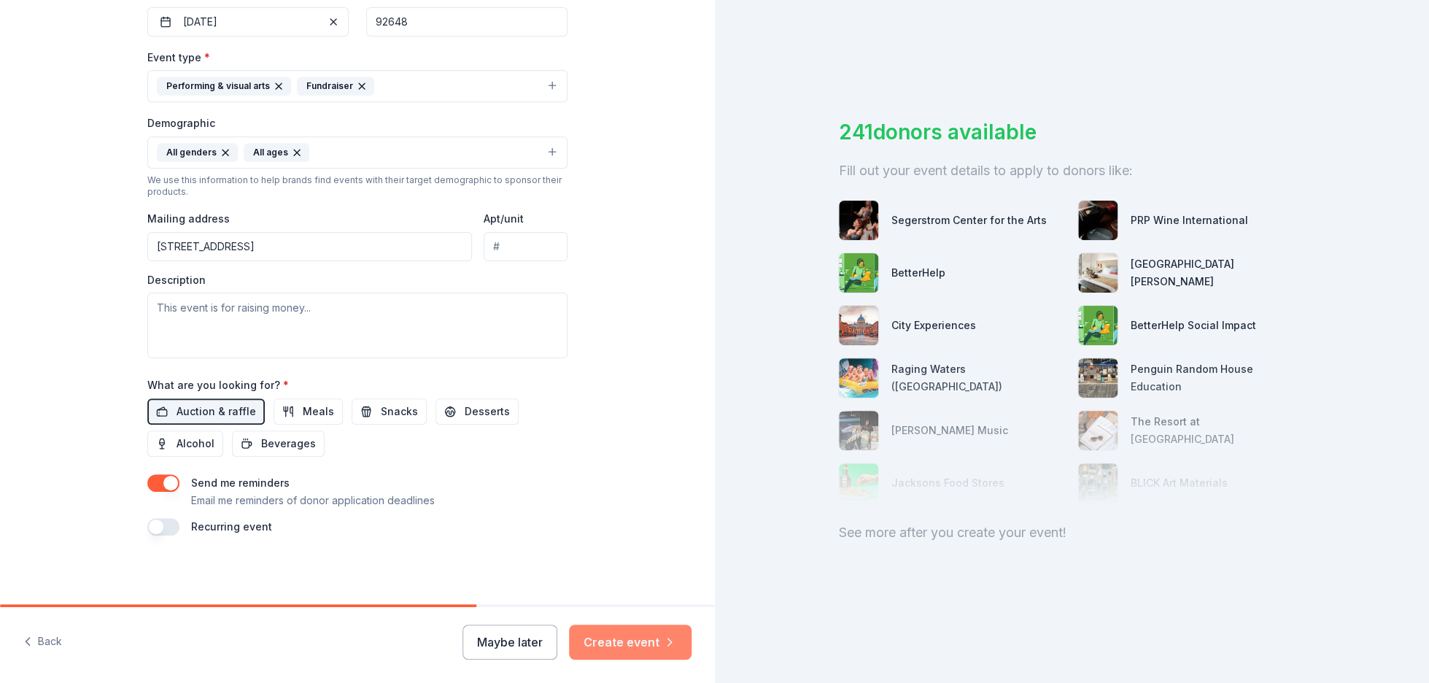
click at [626, 648] on button "Create event" at bounding box center [630, 642] width 123 height 35
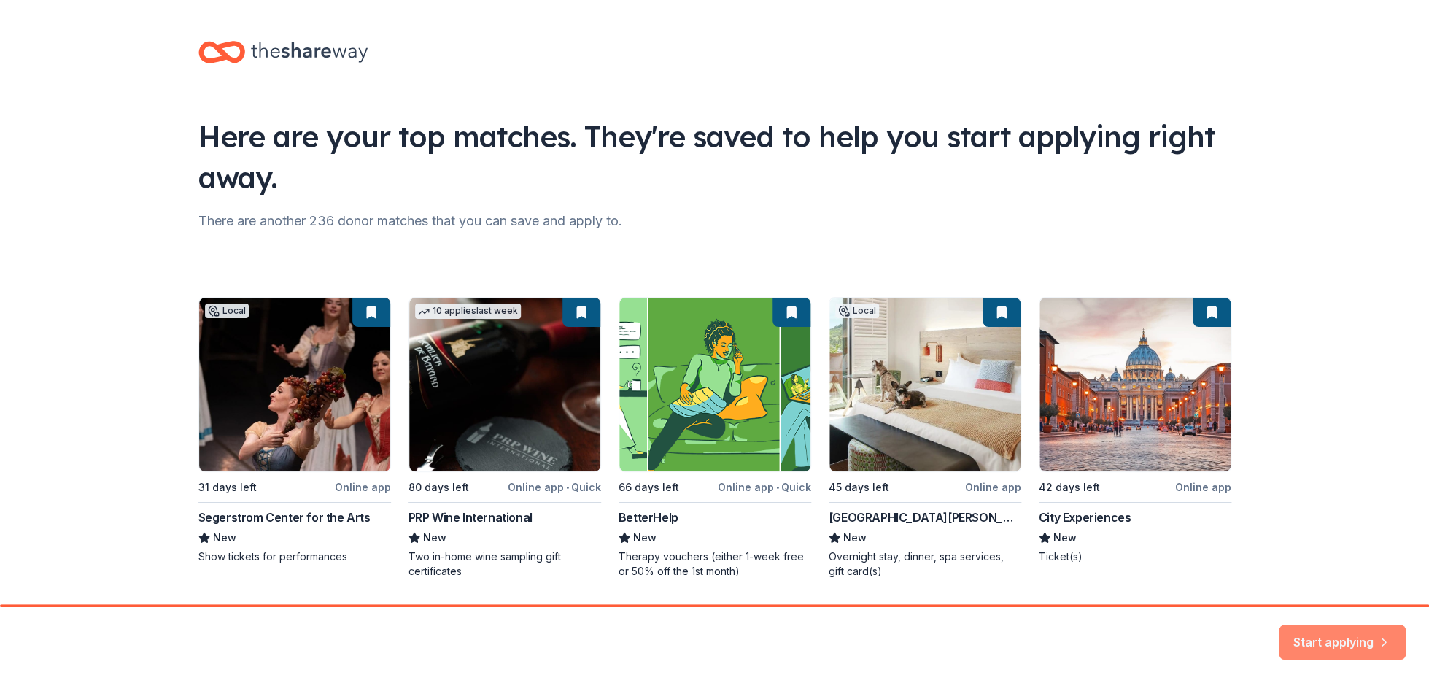
click at [1324, 635] on button "Start applying" at bounding box center [1342, 633] width 127 height 35
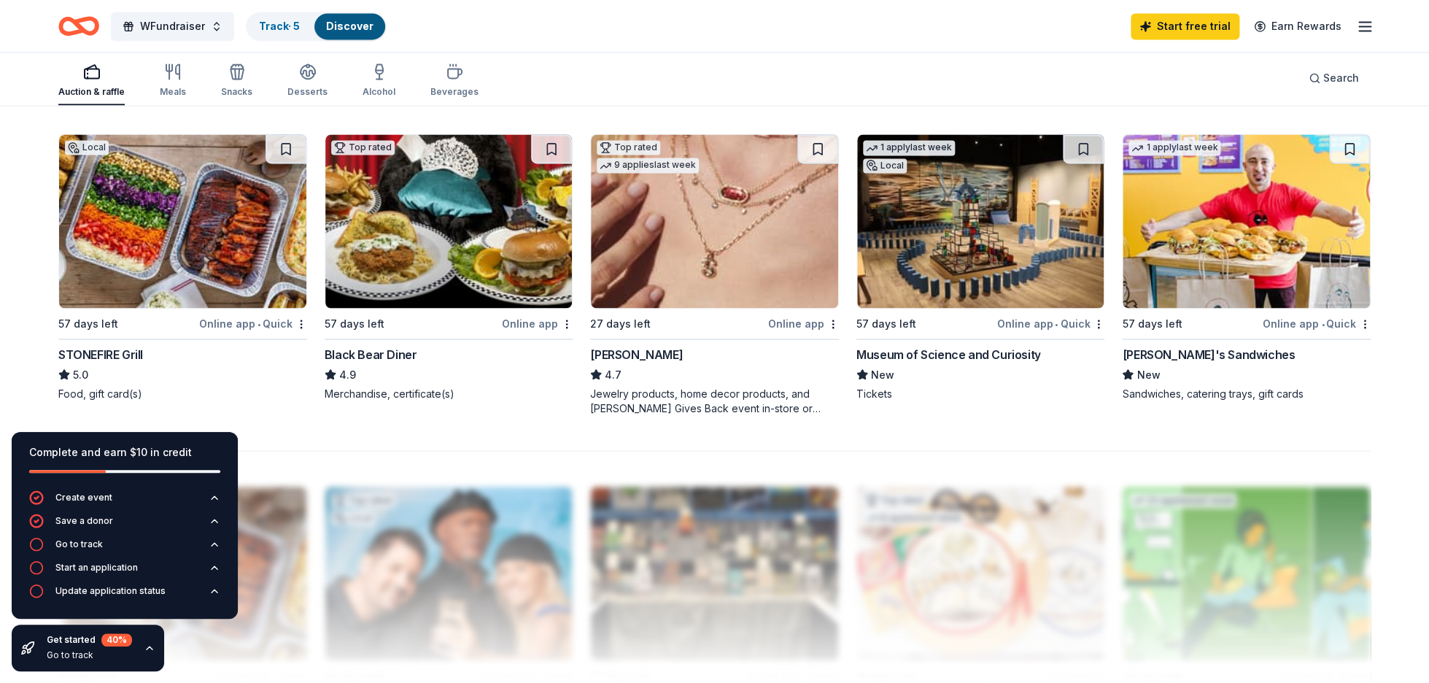
scroll to position [1078, 0]
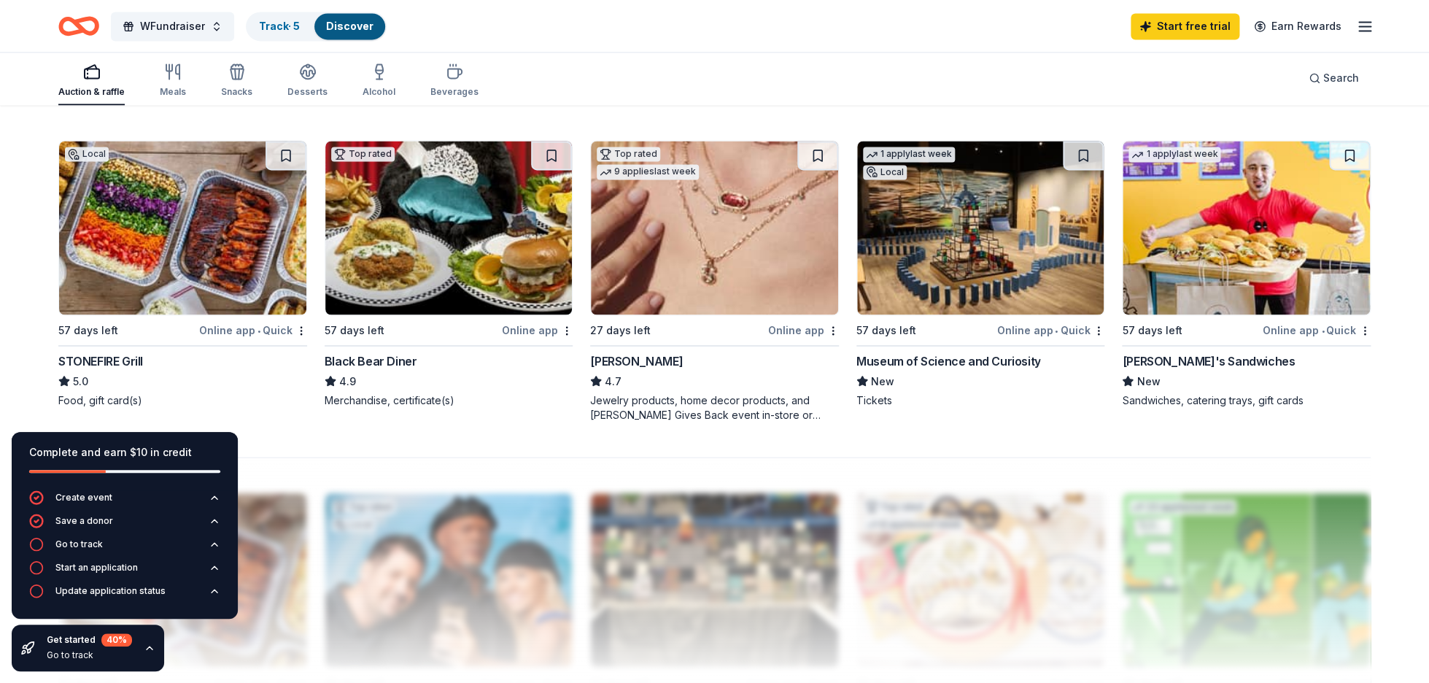
click at [786, 327] on div "Online app" at bounding box center [803, 330] width 71 height 18
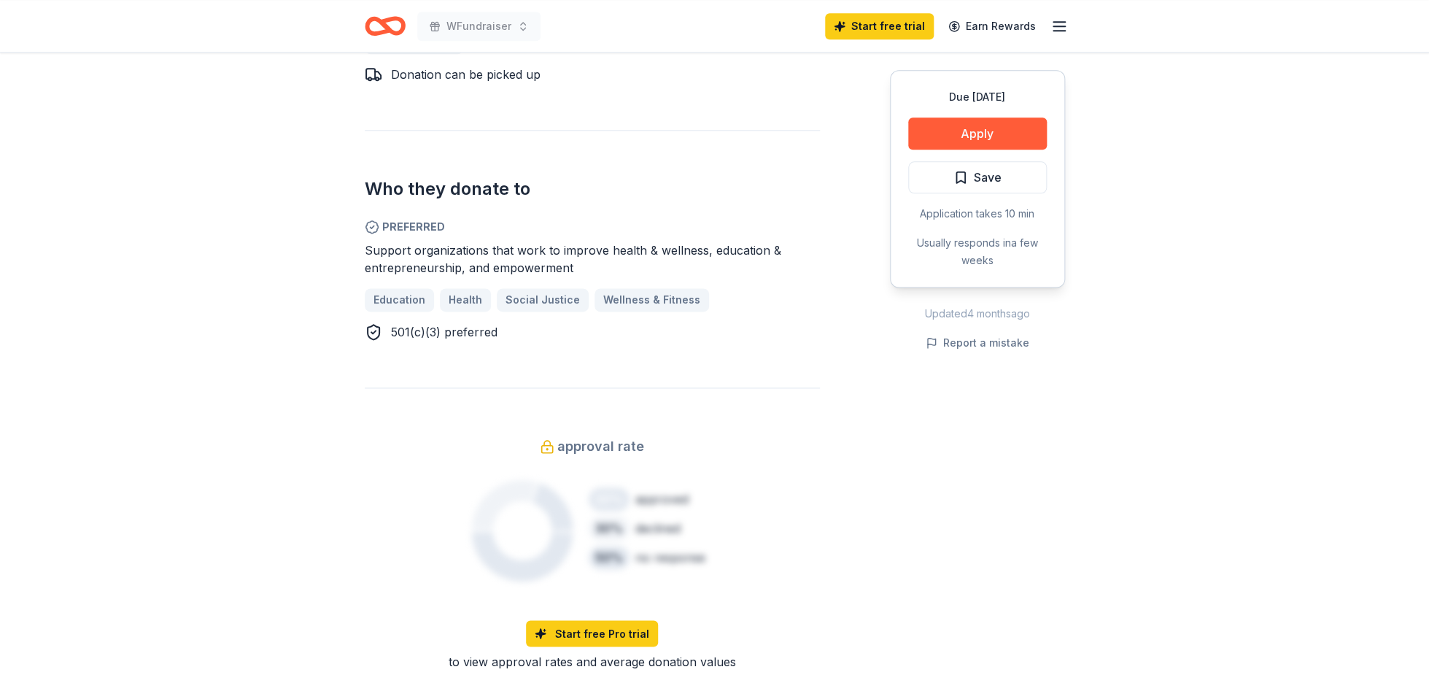
scroll to position [829, 0]
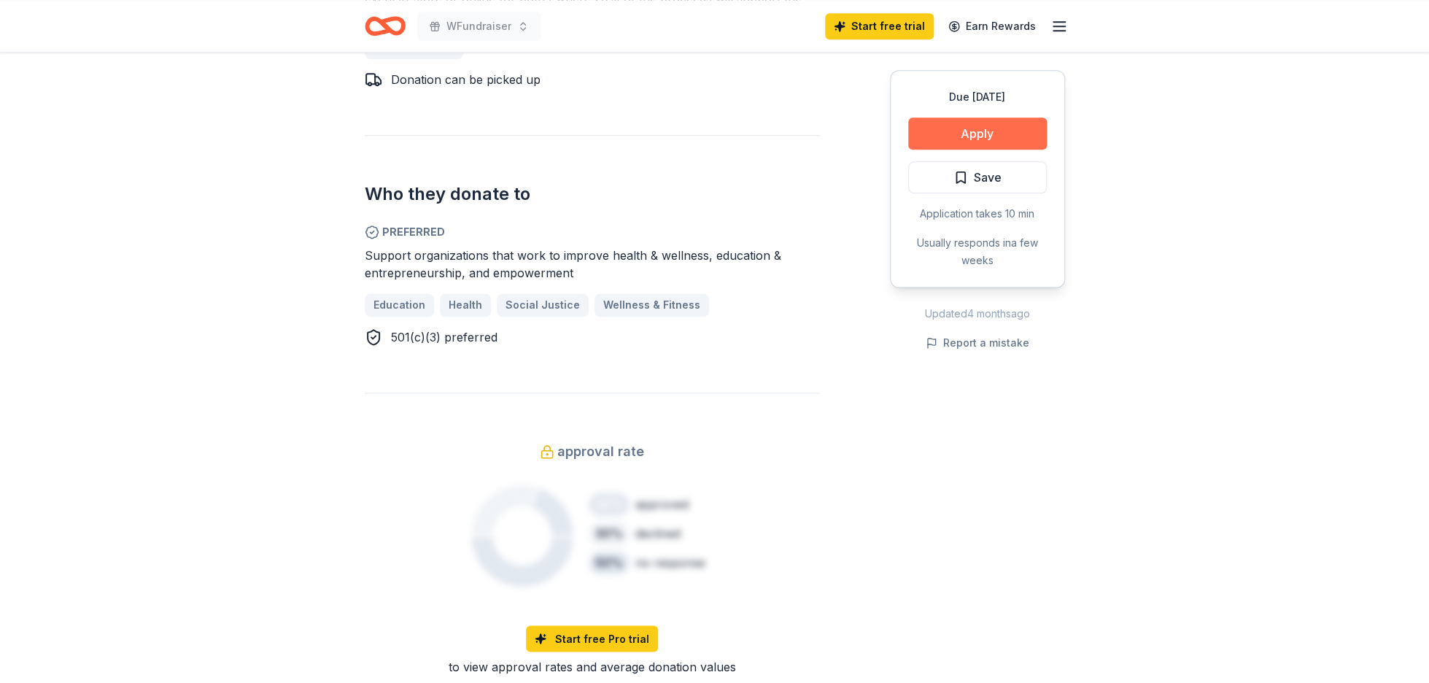
click at [942, 129] on button "Apply" at bounding box center [977, 133] width 139 height 32
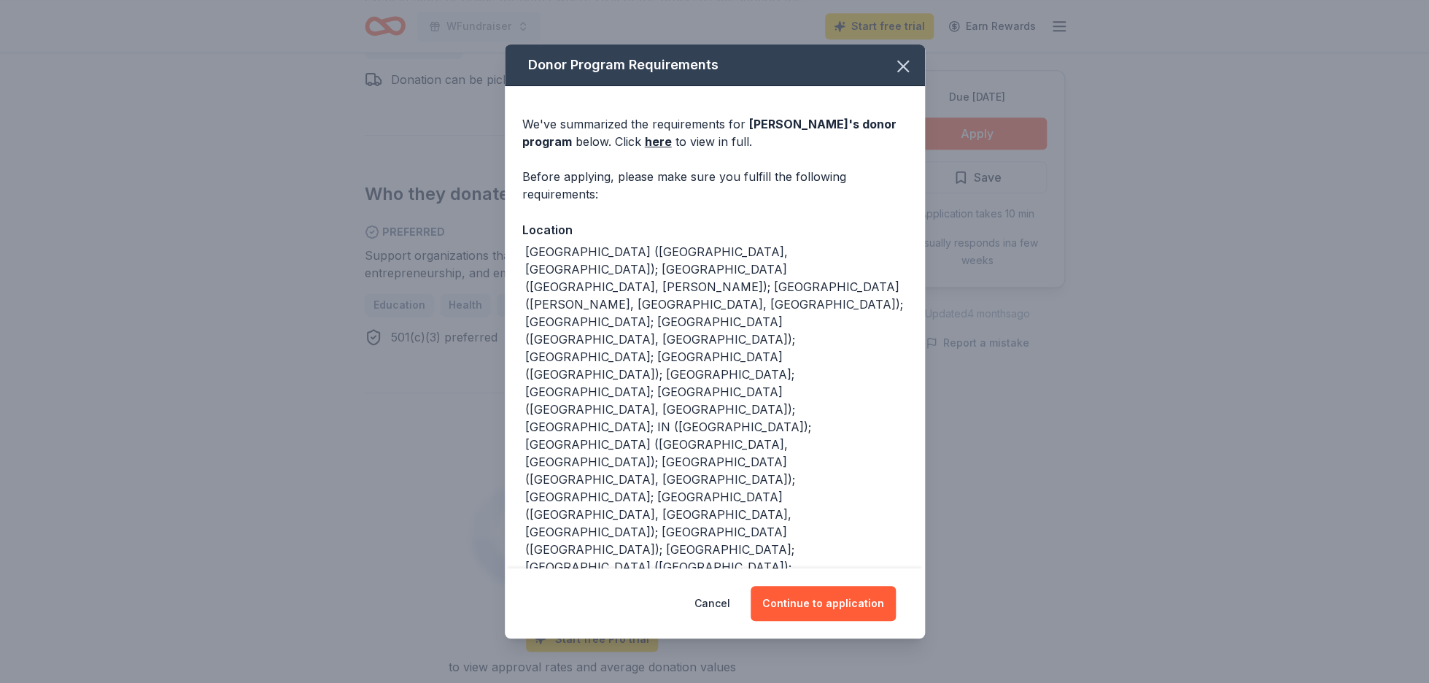
scroll to position [45, 0]
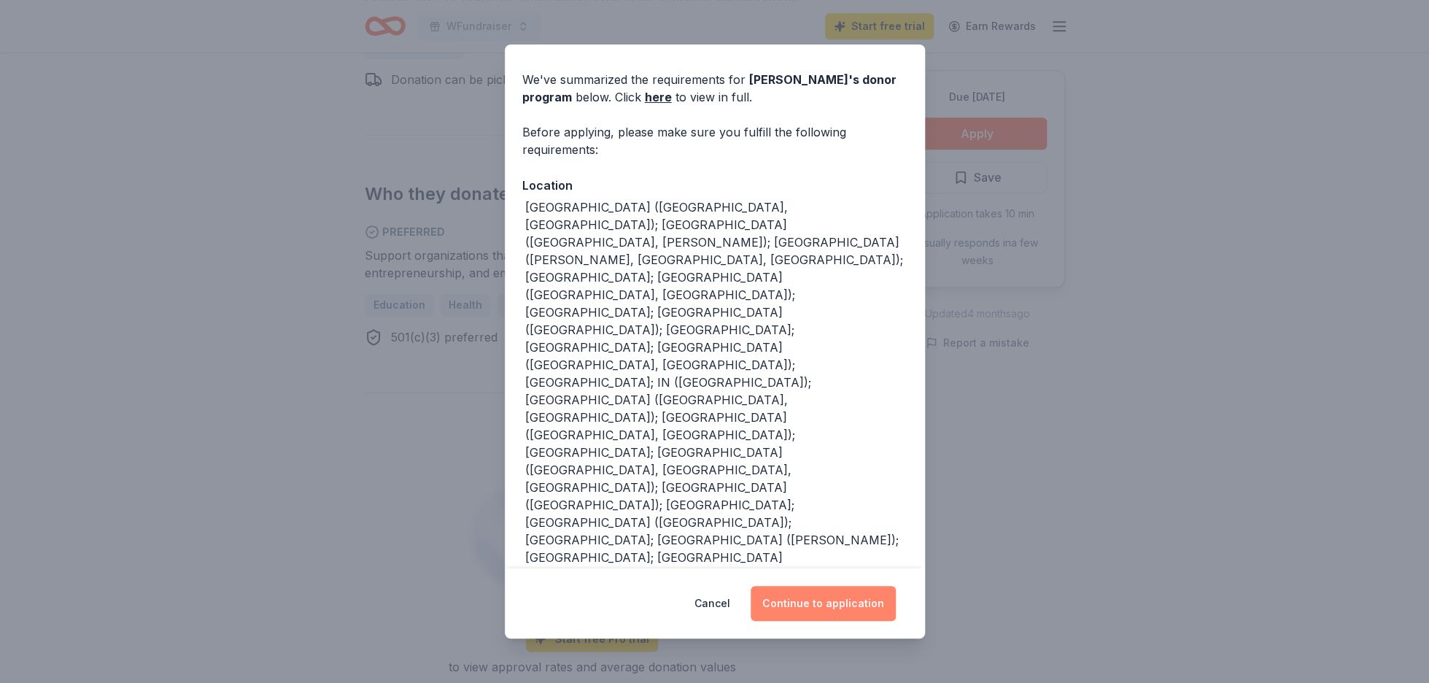
click at [816, 611] on button "Continue to application" at bounding box center [823, 603] width 145 height 35
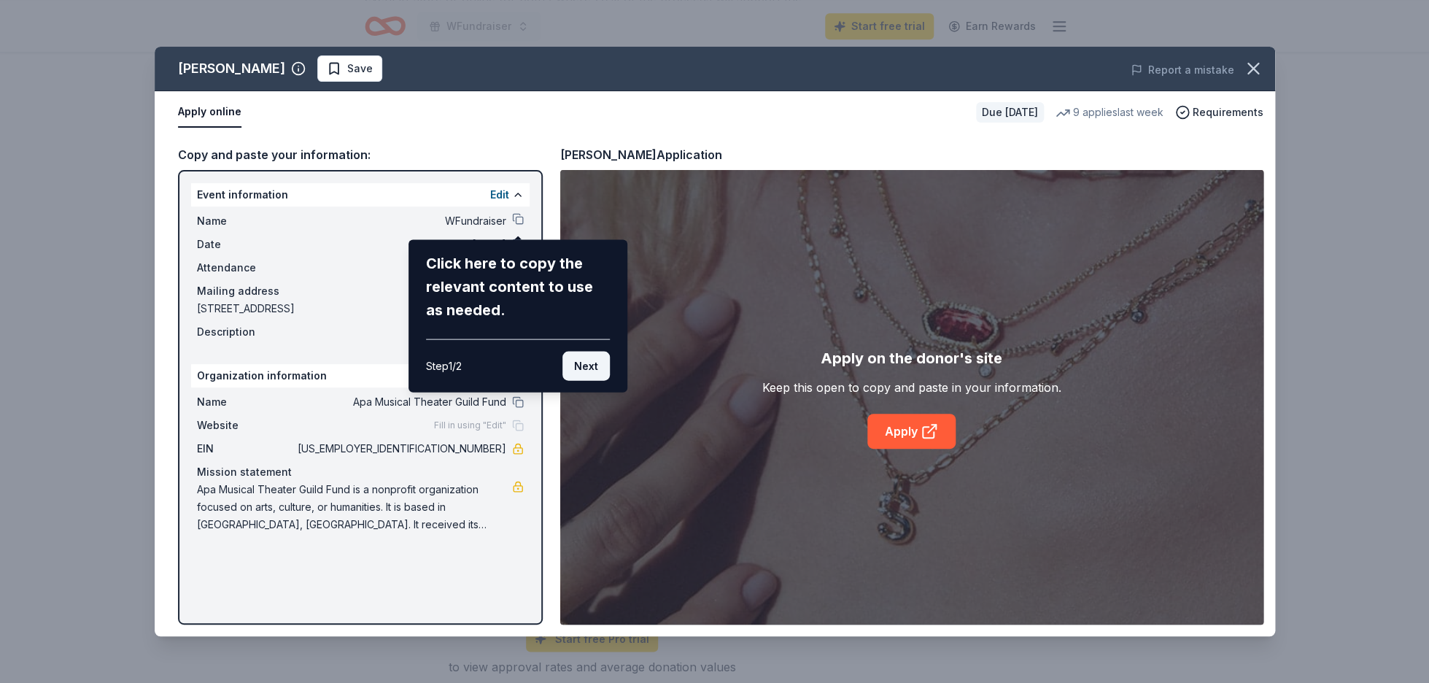
click at [600, 361] on button "Next" at bounding box center [585, 366] width 47 height 29
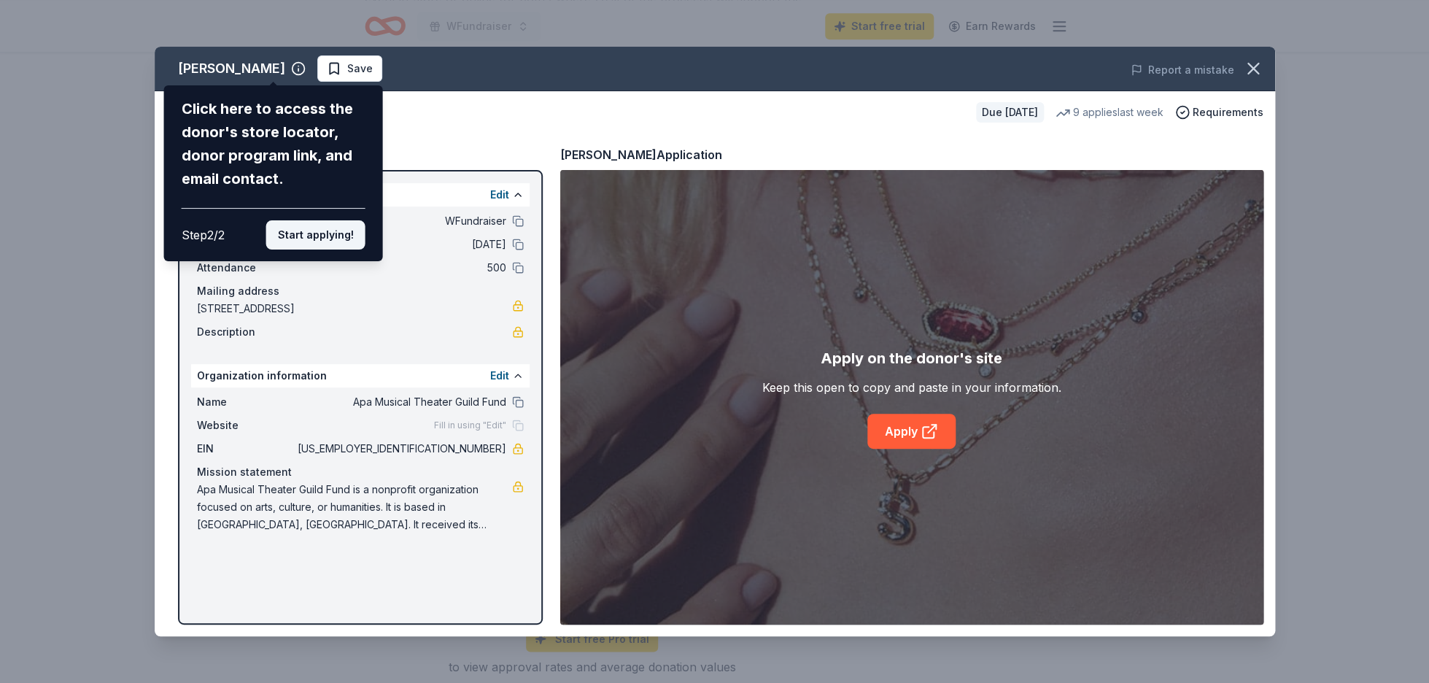
click at [323, 220] on button "Start applying!" at bounding box center [315, 234] width 99 height 29
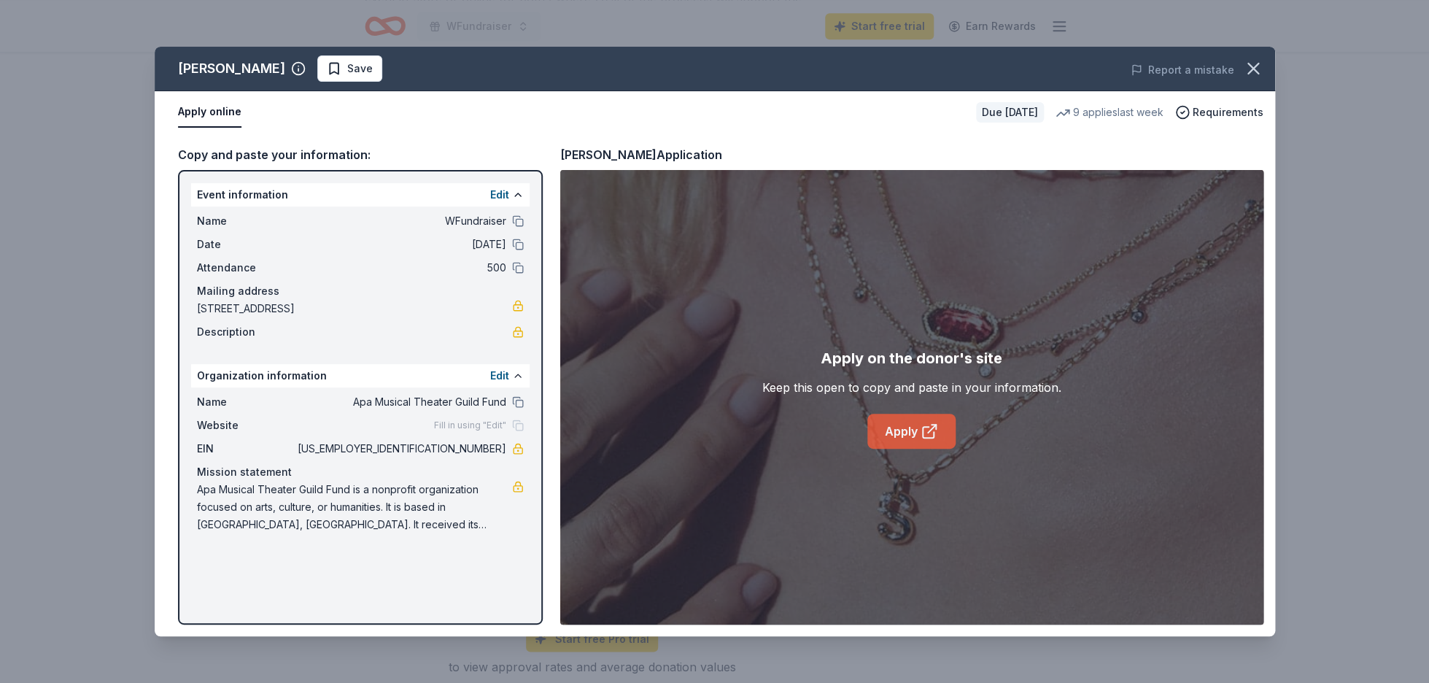
click at [914, 437] on link "Apply" at bounding box center [911, 431] width 88 height 35
